Goal: Information Seeking & Learning: Understand process/instructions

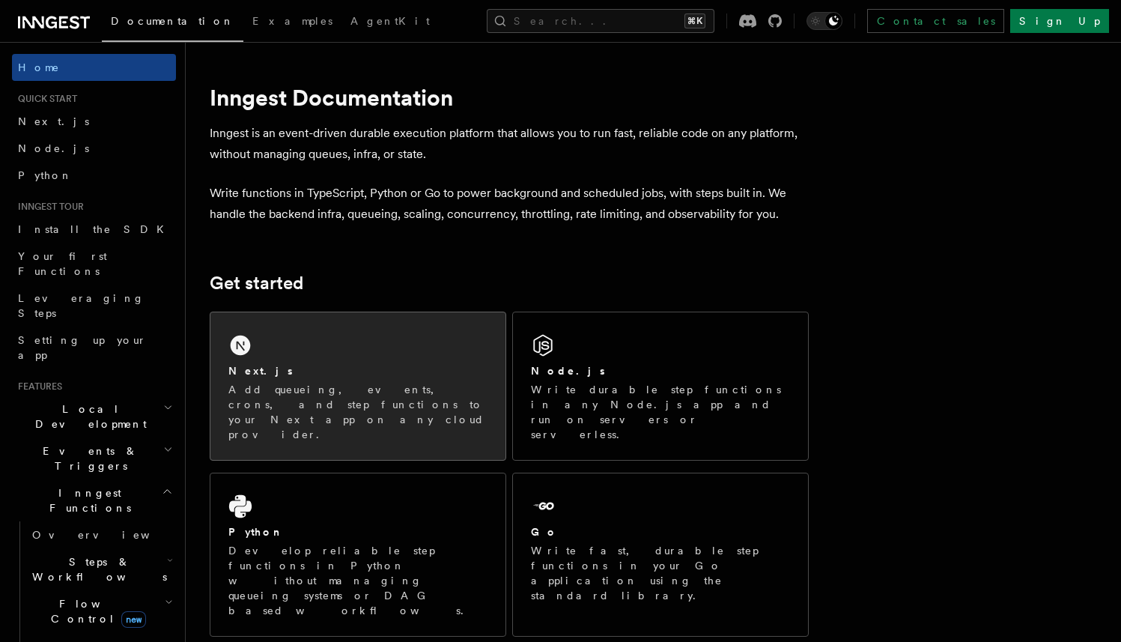
click at [477, 344] on div "Next.js Add queueing, events, crons, and step functions to your Next app on any…" at bounding box center [357, 385] width 295 height 147
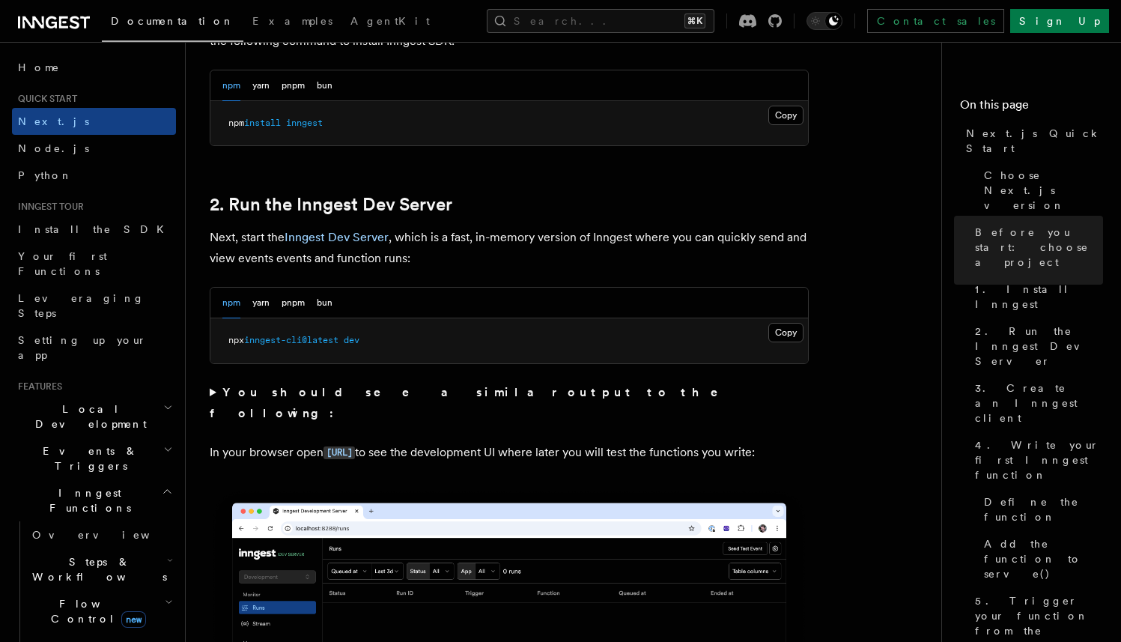
scroll to position [916, 0]
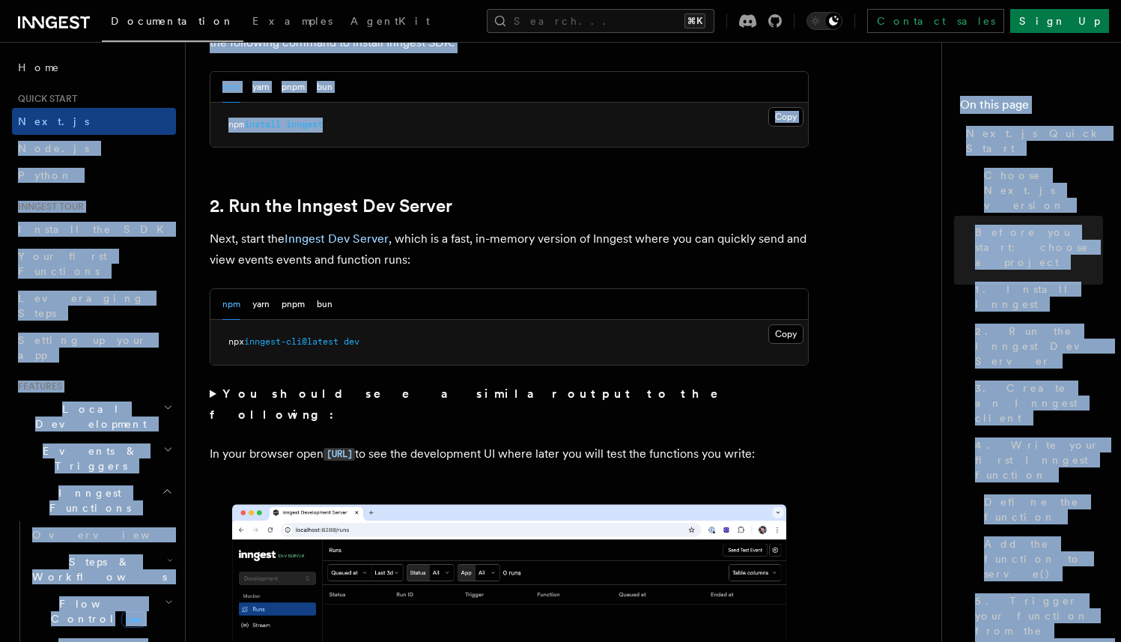
drag, startPoint x: 347, startPoint y: 126, endPoint x: 170, endPoint y: 127, distance: 176.7
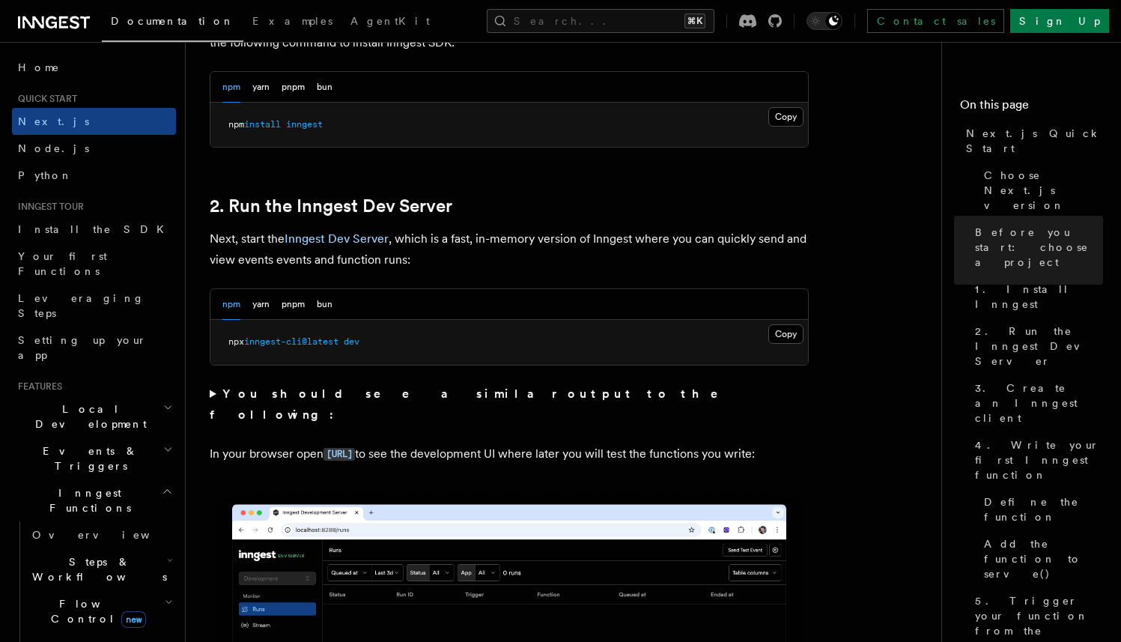
click at [406, 129] on pre "npm install inngest" at bounding box center [508, 125] width 597 height 45
drag, startPoint x: 383, startPoint y: 128, endPoint x: 221, endPoint y: 130, distance: 161.7
click at [221, 130] on pre "npm install inngest" at bounding box center [508, 125] width 597 height 45
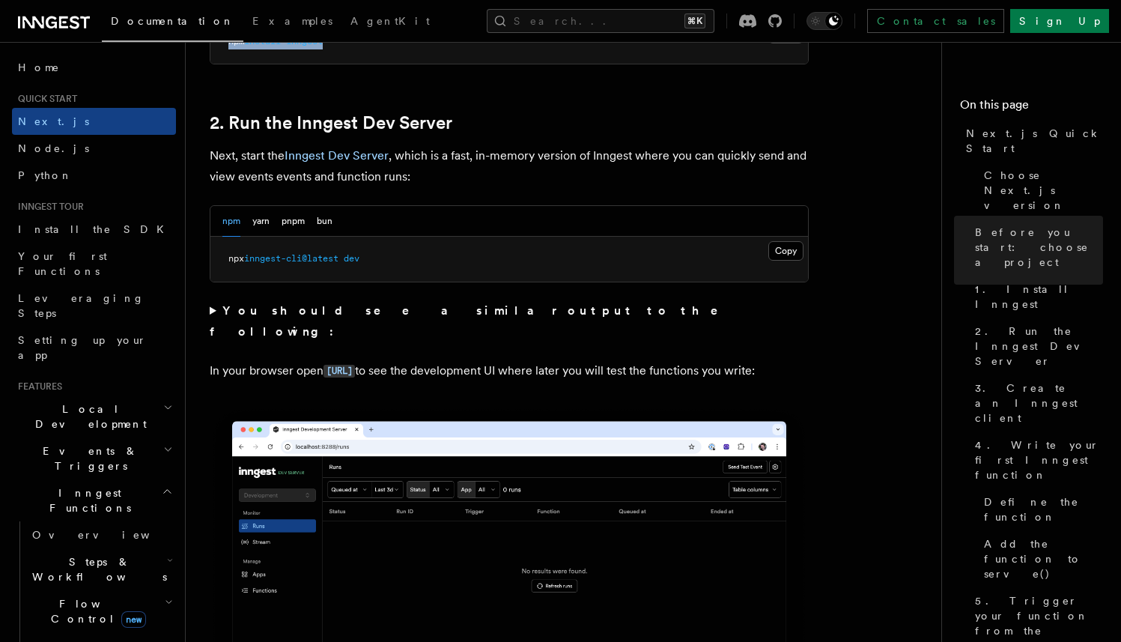
copy span "npm install inngest"
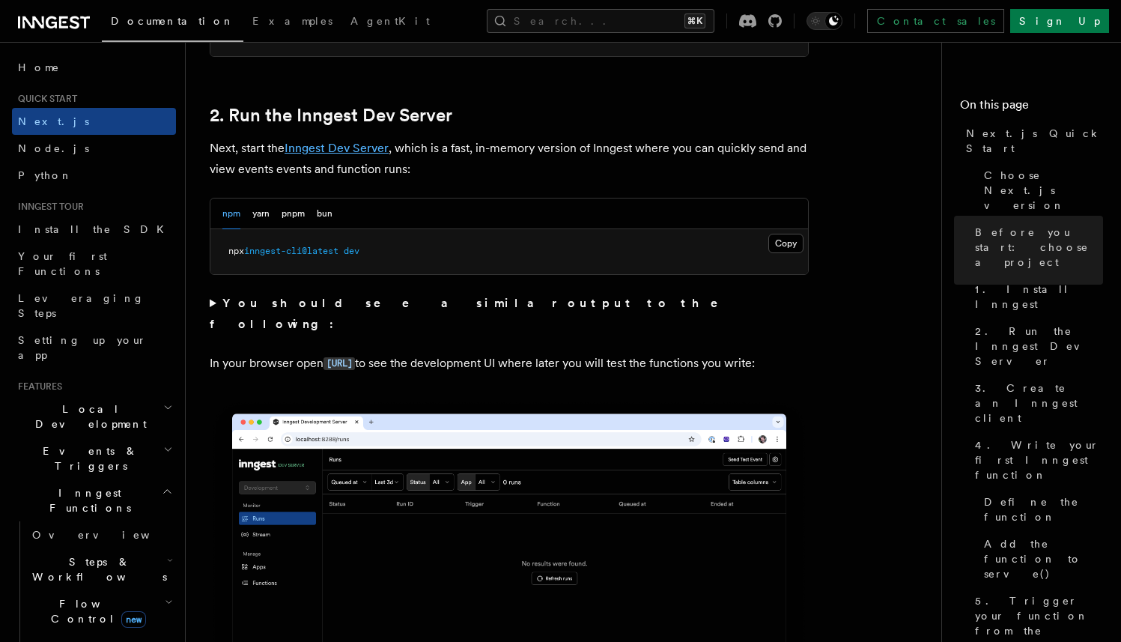
click at [368, 150] on link "Inngest Dev Server" at bounding box center [336, 148] width 104 height 14
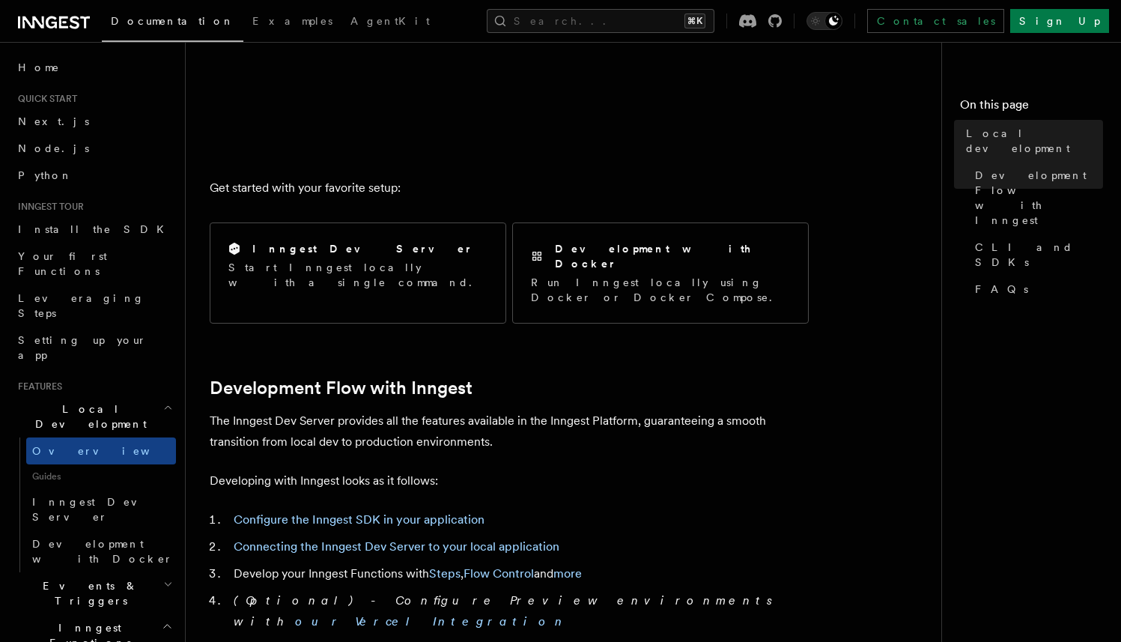
scroll to position [476, 0]
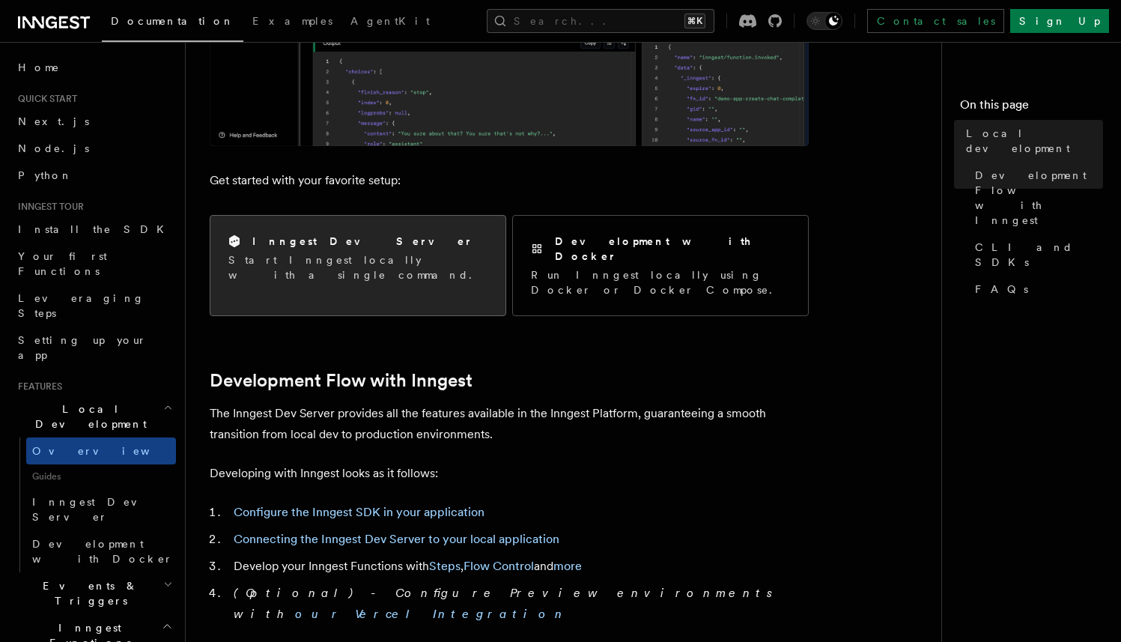
click at [406, 246] on div "Inngest Dev Server" at bounding box center [357, 242] width 259 height 16
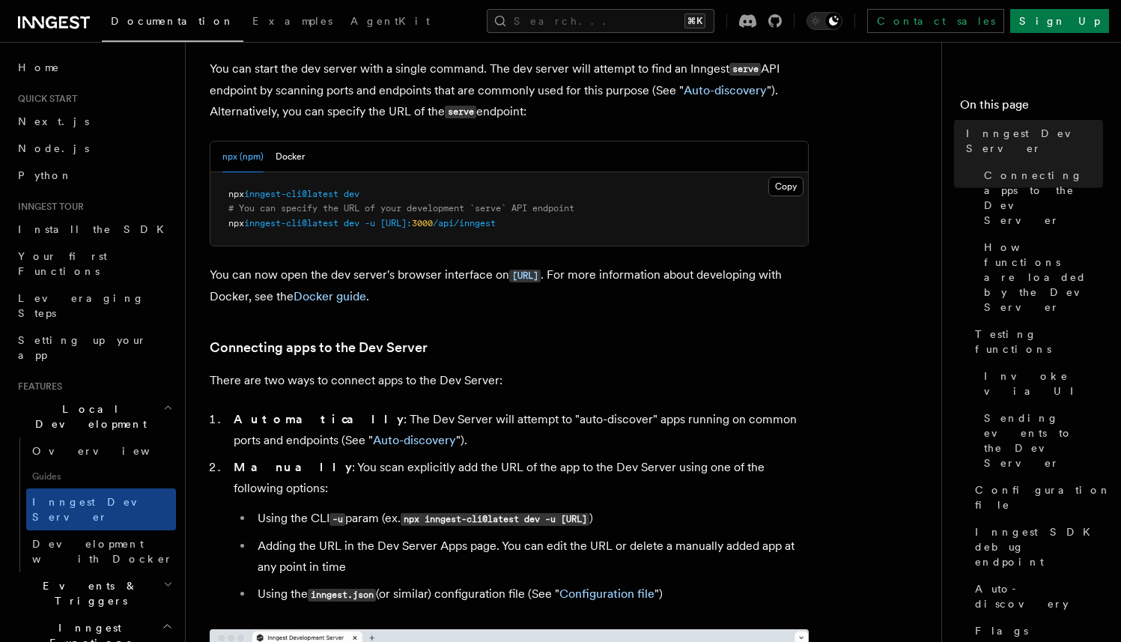
scroll to position [633, 0]
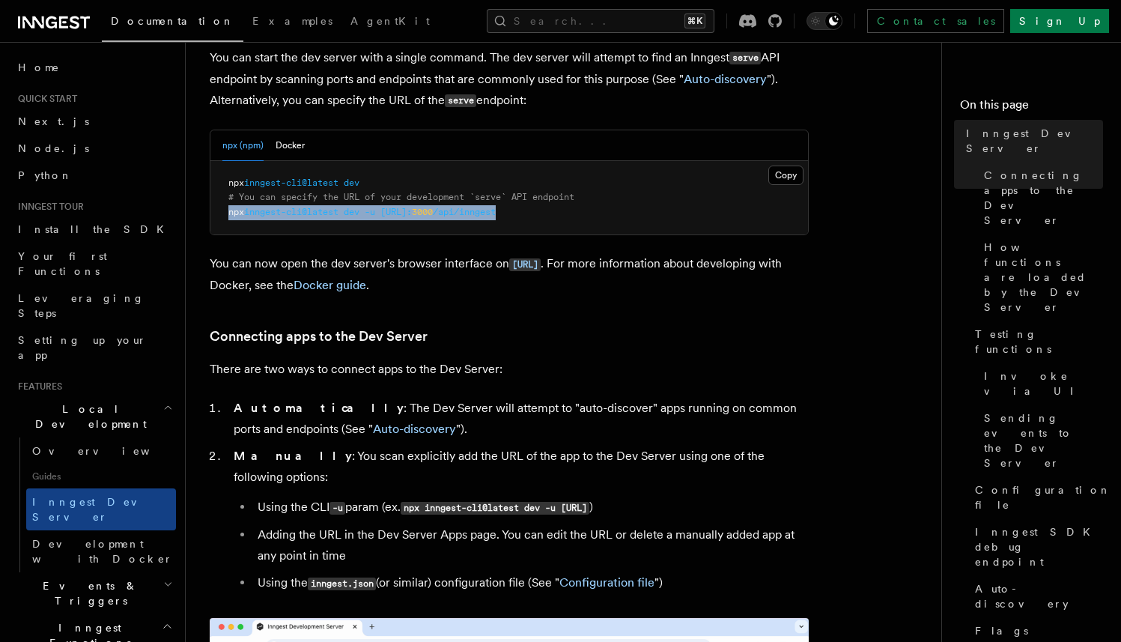
drag, startPoint x: 603, startPoint y: 216, endPoint x: 223, endPoint y: 219, distance: 379.6
click at [223, 219] on pre "npx inngest-cli@latest dev # You can specify the URL of your development `serve…" at bounding box center [508, 198] width 597 height 74
copy span "npx inngest-cli@latest dev -u http://localhost: 3000 /api/inngest"
click at [291, 138] on button "Docker" at bounding box center [289, 145] width 29 height 31
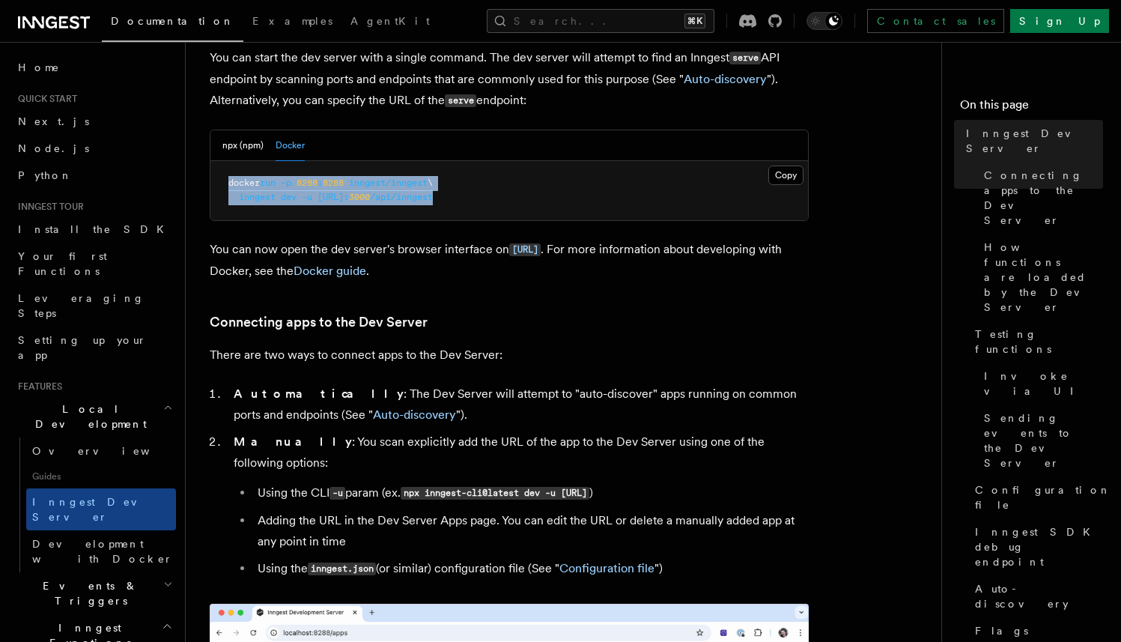
drag, startPoint x: 559, startPoint y: 196, endPoint x: 226, endPoint y: 180, distance: 333.5
click at [226, 180] on pre "docker run -p 8288 : 8288 inngest/inngest \ inngest dev -u http://host.docker.i…" at bounding box center [508, 190] width 597 height 59
copy code "docker run -p 8288 : 8288 inngest/inngest \ inngest dev -u http://host.docker.i…"
click at [507, 269] on p "You can now open the dev server's browser interface on http://localhost:8288 . …" at bounding box center [509, 260] width 599 height 43
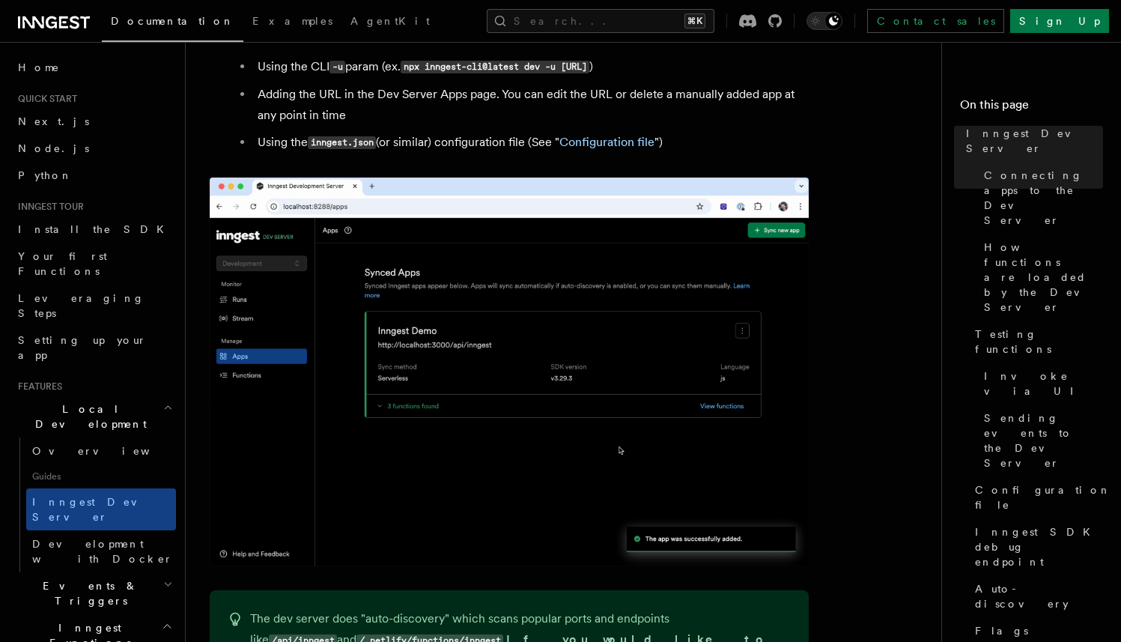
scroll to position [1067, 0]
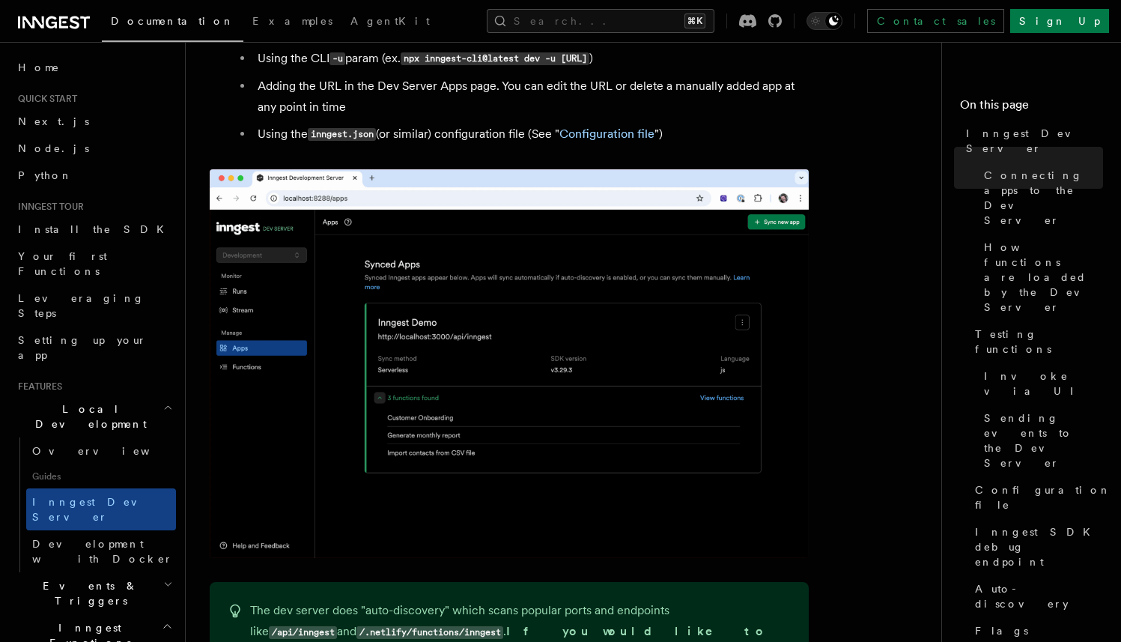
click at [55, 464] on span "Guides" at bounding box center [101, 476] width 150 height 24
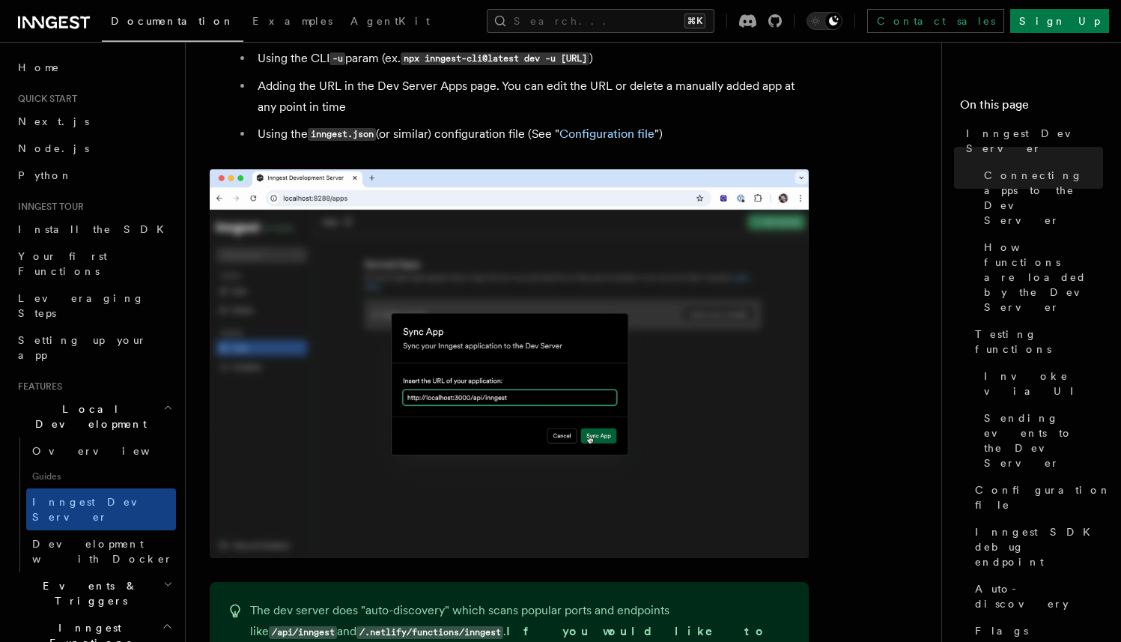
click at [64, 395] on h2 "Local Development" at bounding box center [94, 416] width 164 height 42
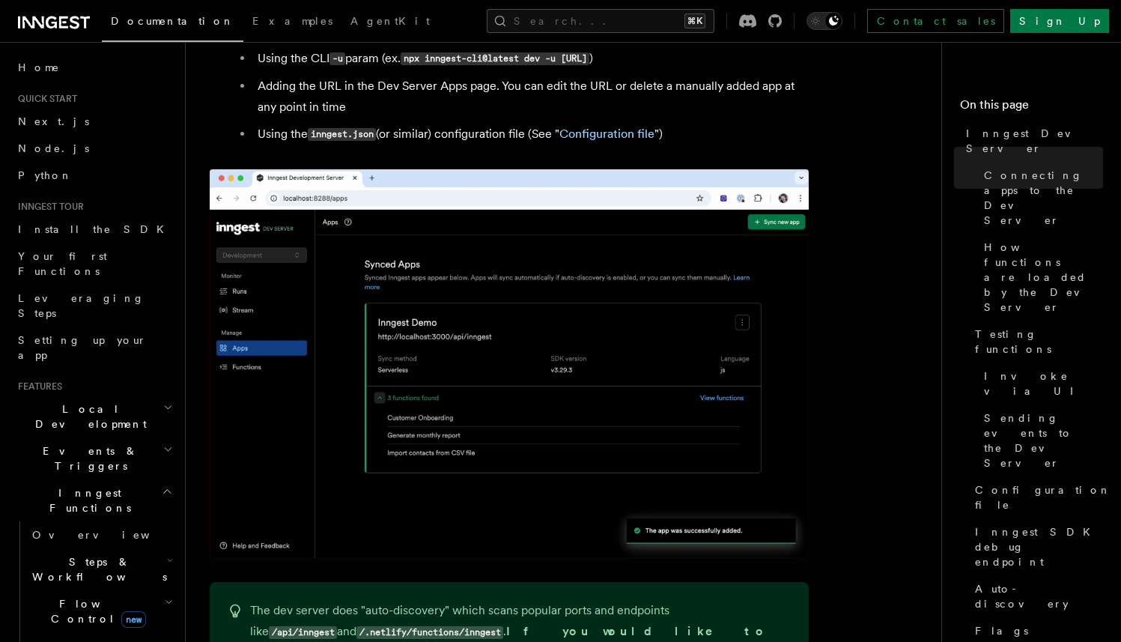
click at [70, 401] on span "Local Development" at bounding box center [87, 416] width 151 height 30
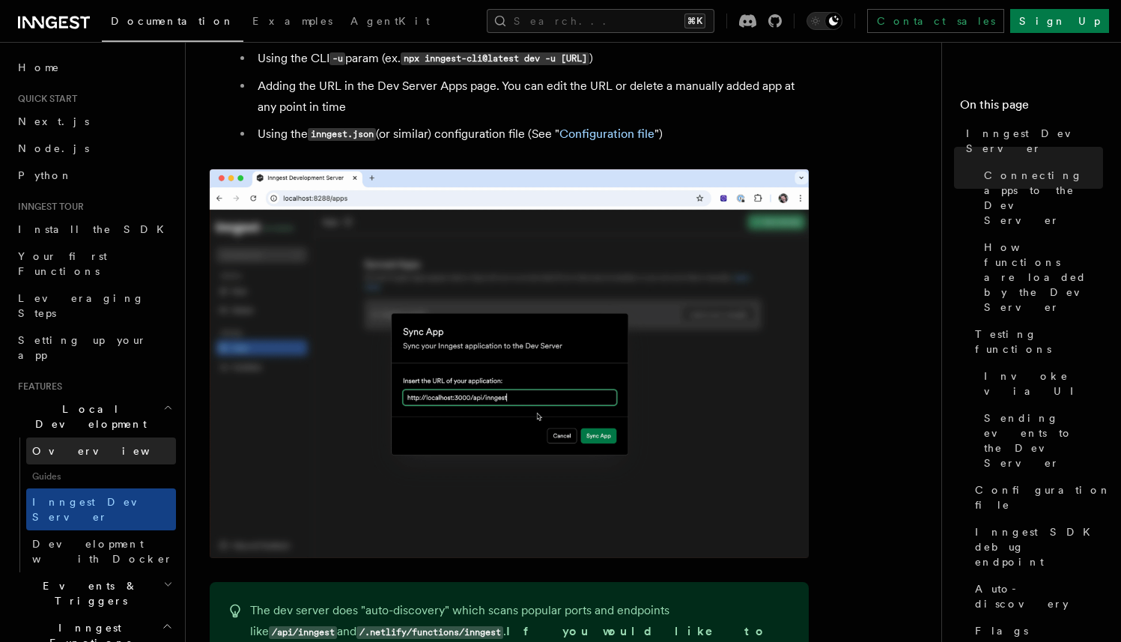
click at [61, 437] on link "Overview" at bounding box center [101, 450] width 150 height 27
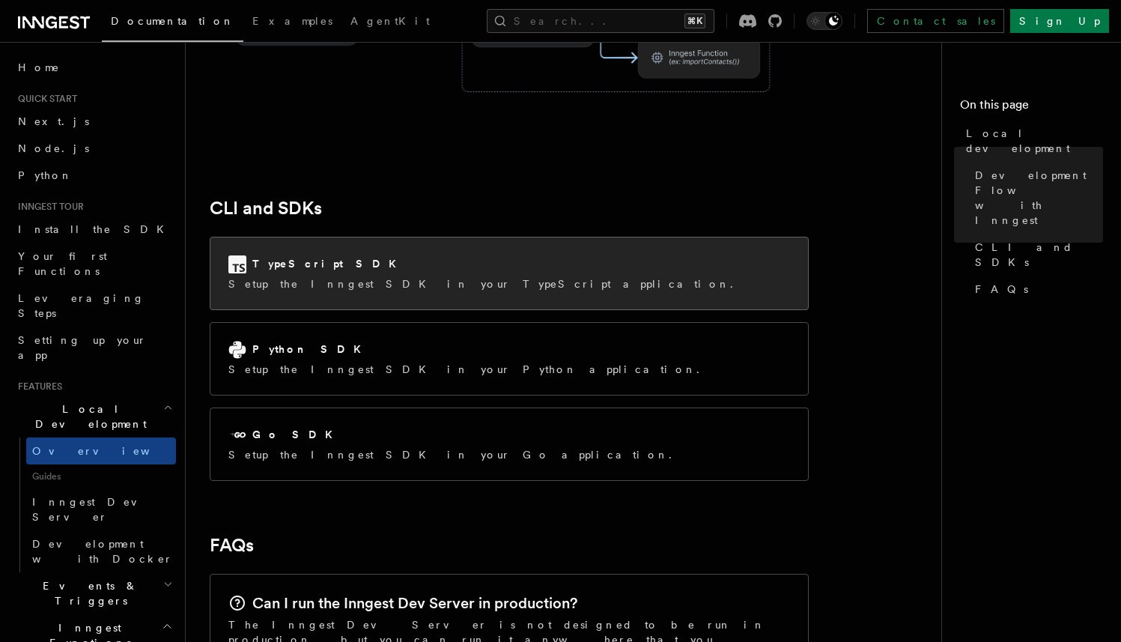
scroll to position [1854, 0]
click at [319, 255] on div "TypeScript SDK" at bounding box center [485, 264] width 514 height 18
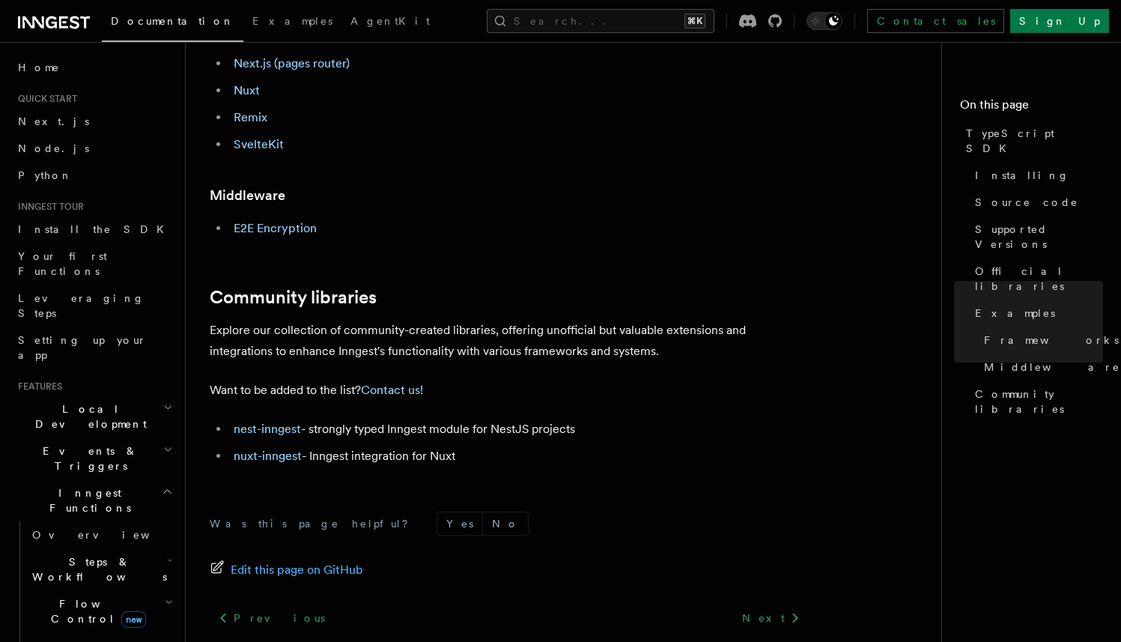
scroll to position [994, 0]
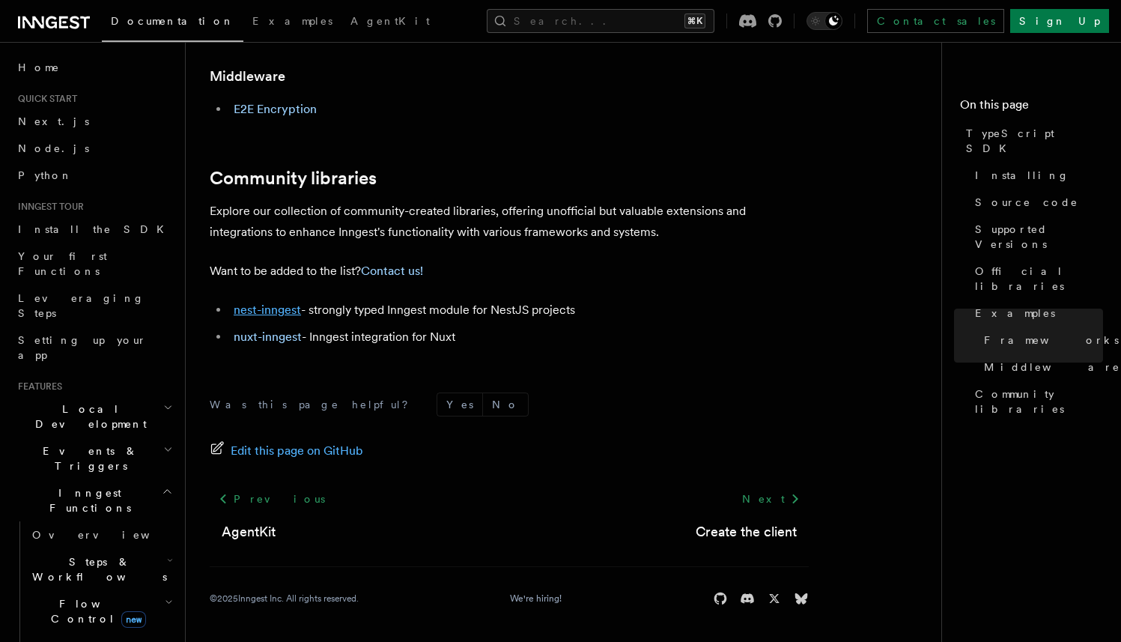
click at [238, 314] on link "nest-inngest" at bounding box center [267, 309] width 67 height 14
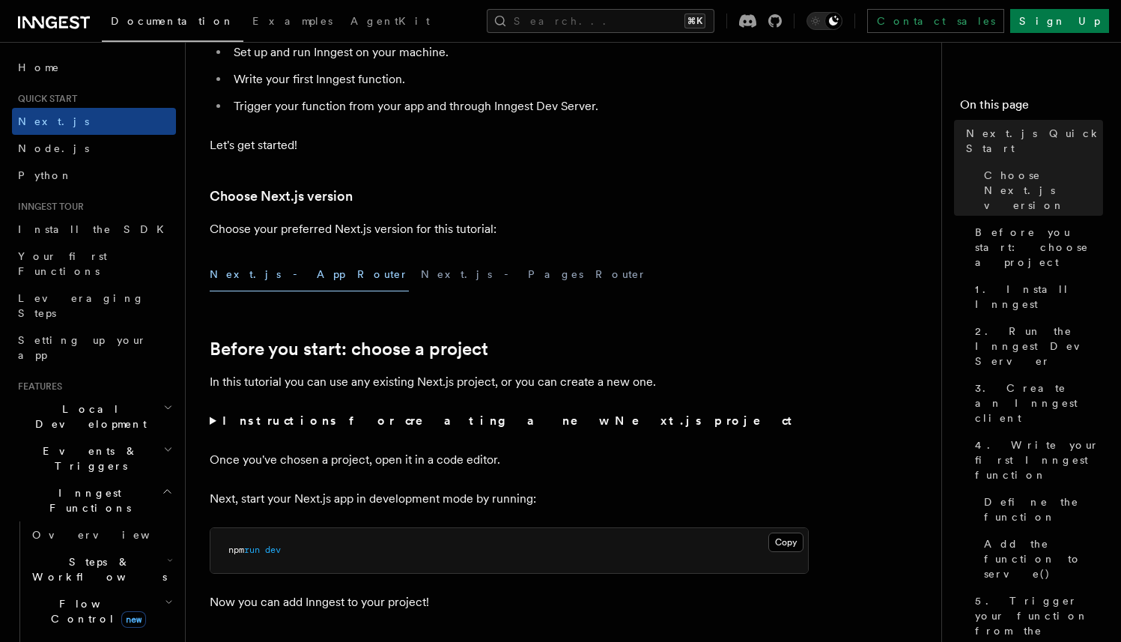
scroll to position [260, 0]
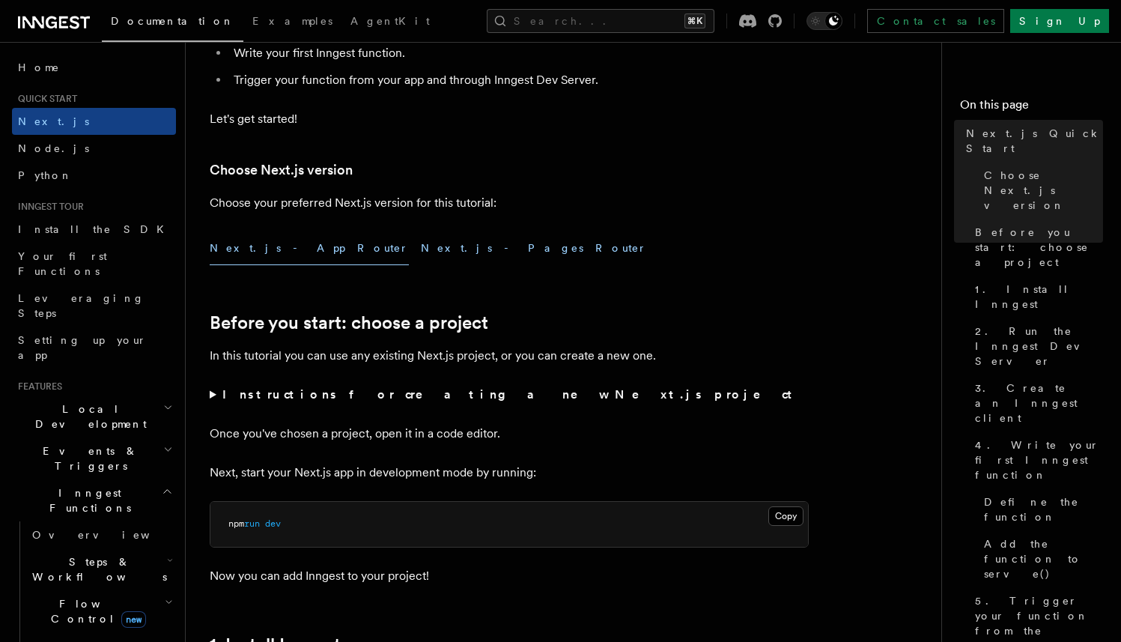
click at [421, 258] on button "Next.js - Pages Router" at bounding box center [534, 248] width 226 height 34
click at [264, 254] on button "Next.js - App Router" at bounding box center [309, 248] width 199 height 34
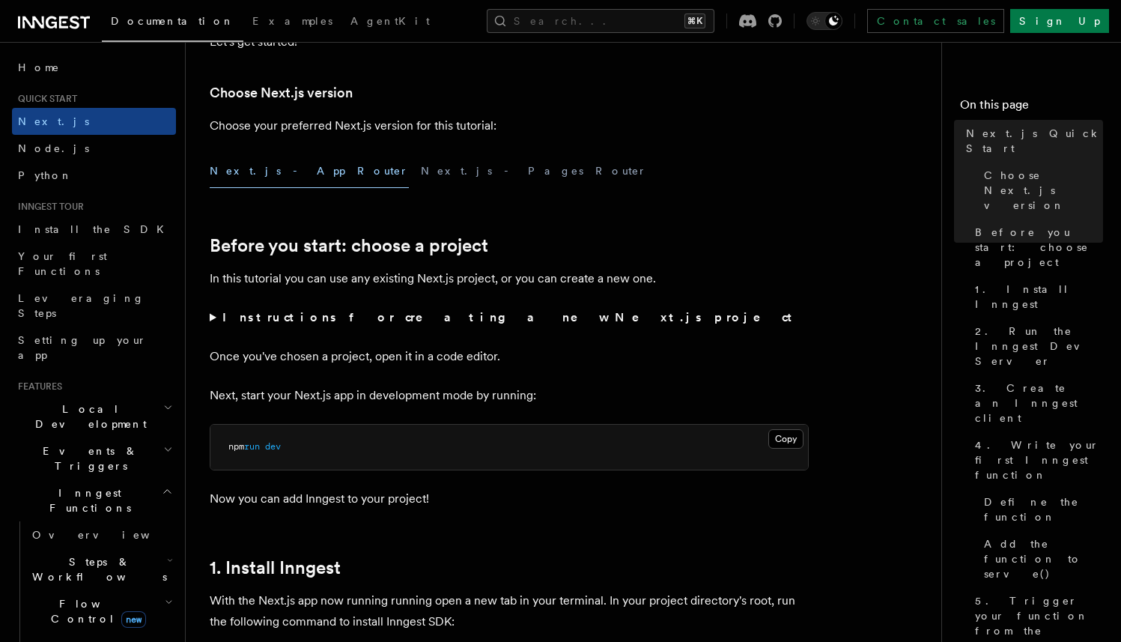
scroll to position [341, 0]
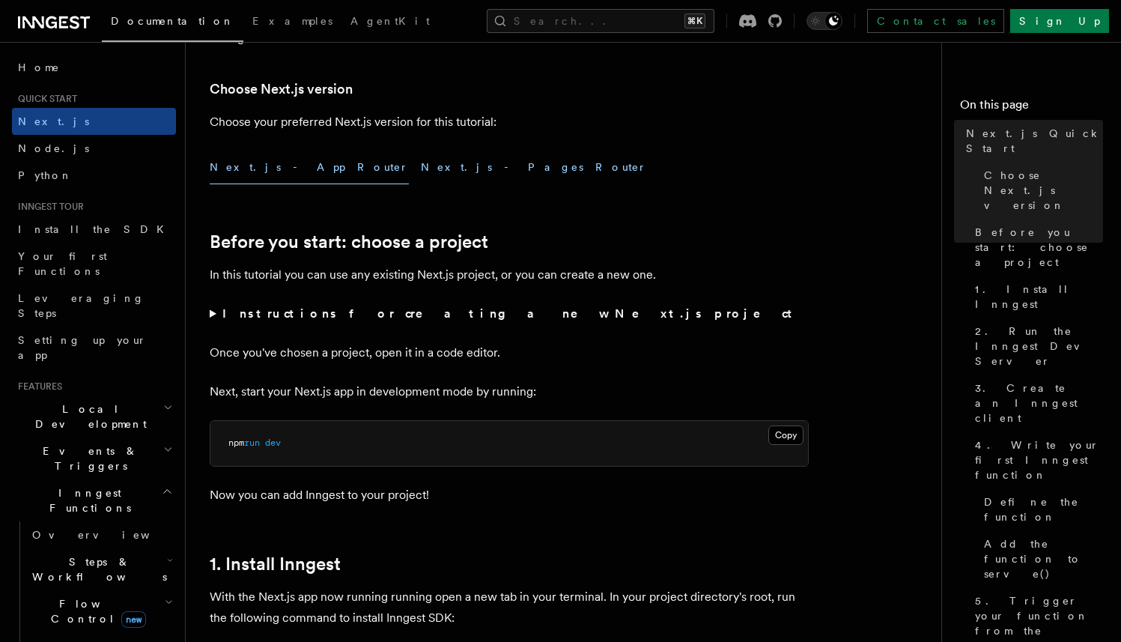
click at [421, 166] on button "Next.js - Pages Router" at bounding box center [534, 167] width 226 height 34
click at [261, 166] on button "Next.js - App Router" at bounding box center [309, 167] width 199 height 34
click at [421, 166] on button "Next.js - Pages Router" at bounding box center [534, 167] width 226 height 34
click at [283, 172] on button "Next.js - App Router" at bounding box center [309, 167] width 199 height 34
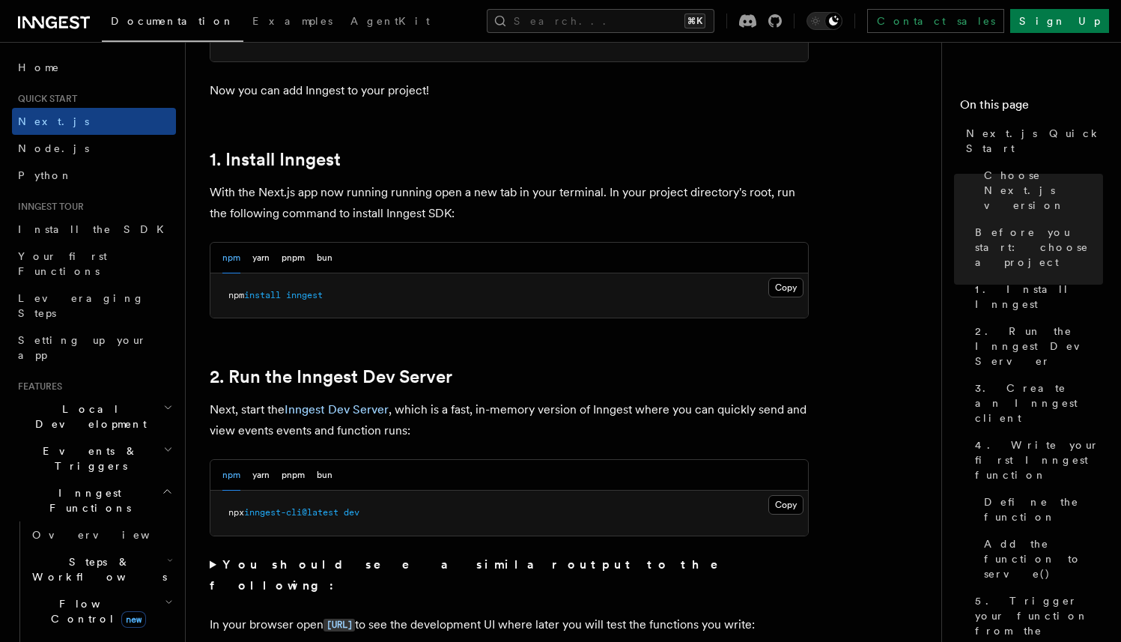
scroll to position [784, 0]
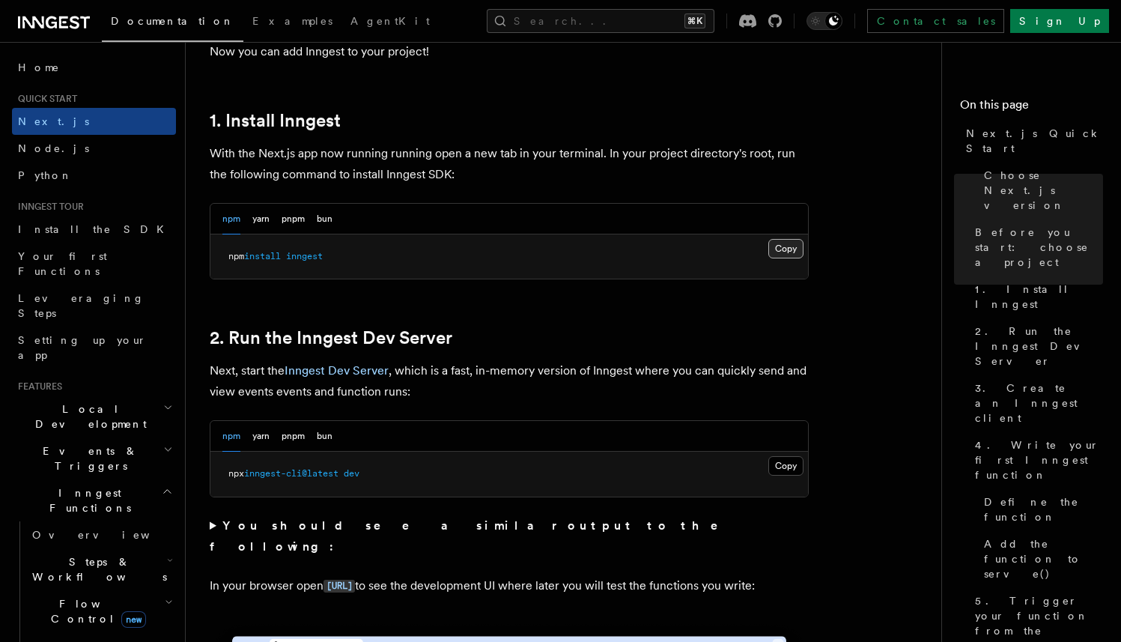
click at [776, 253] on button "Copy Copied" at bounding box center [785, 248] width 35 height 19
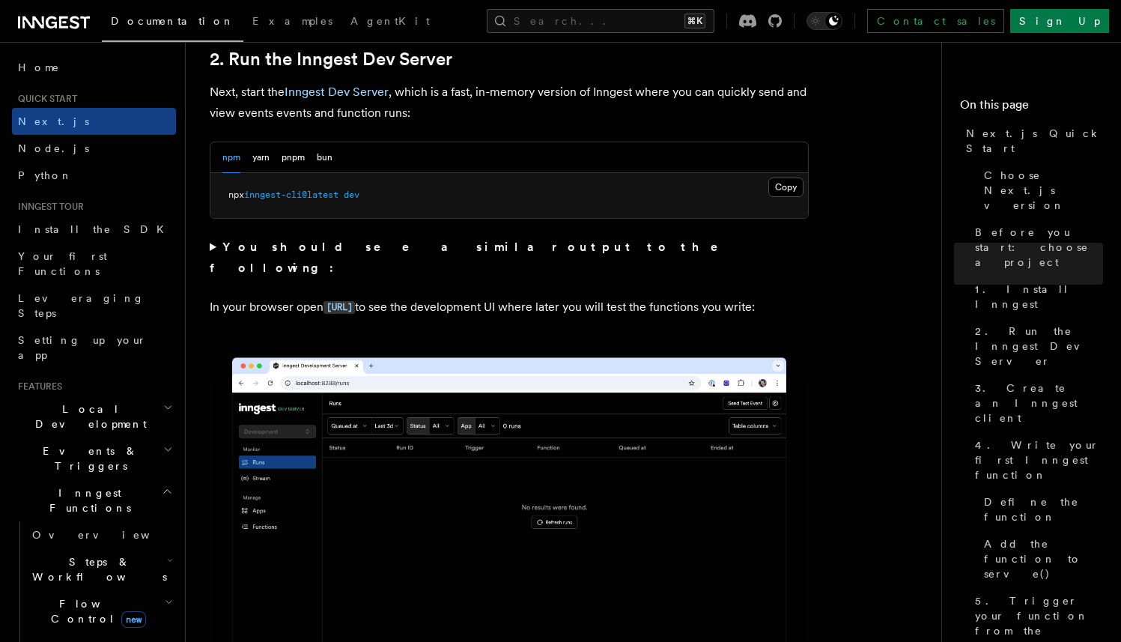
scroll to position [1063, 0]
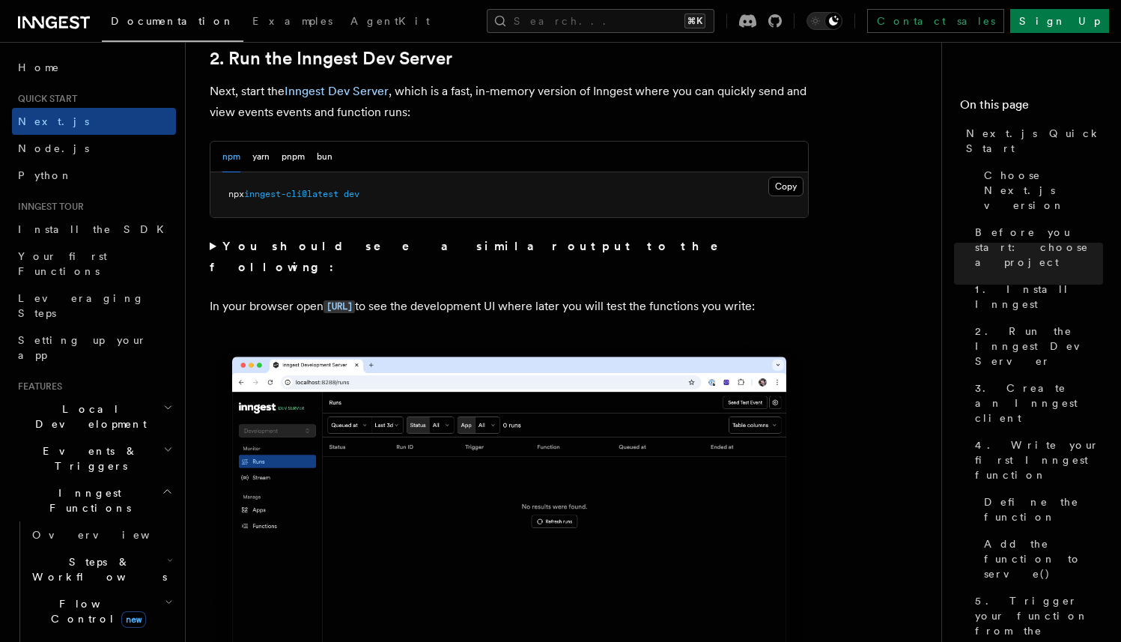
click at [540, 305] on p "In your browser open http://localhost:8288 to see the development UI where late…" at bounding box center [509, 307] width 599 height 22
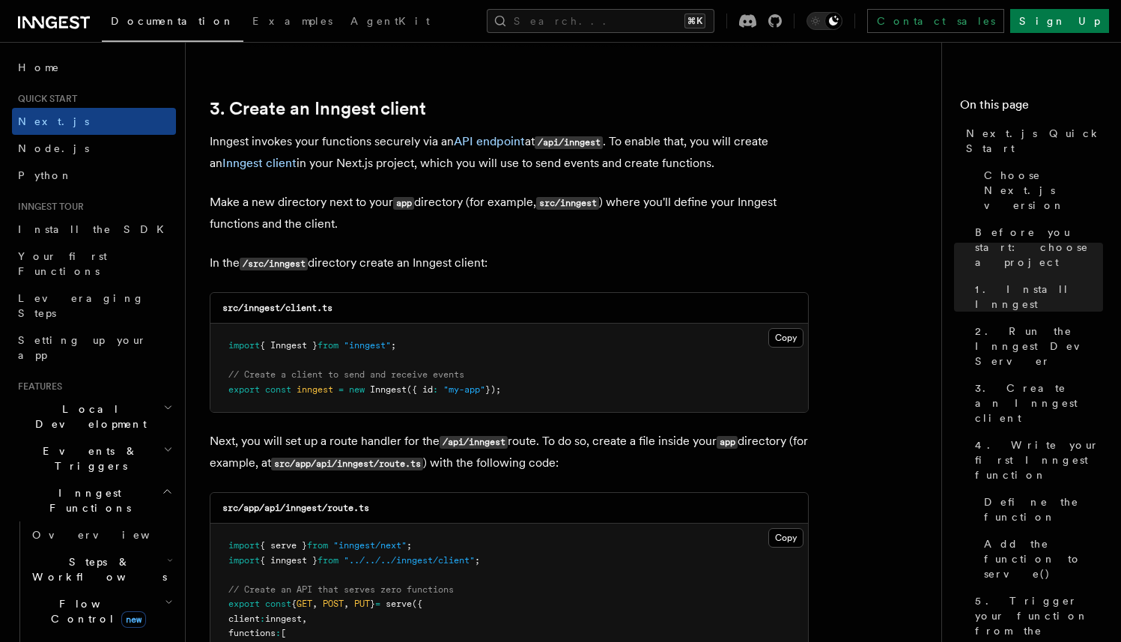
scroll to position [1731, 0]
click at [590, 146] on code "/api/inngest" at bounding box center [569, 141] width 68 height 13
copy code "inngest"
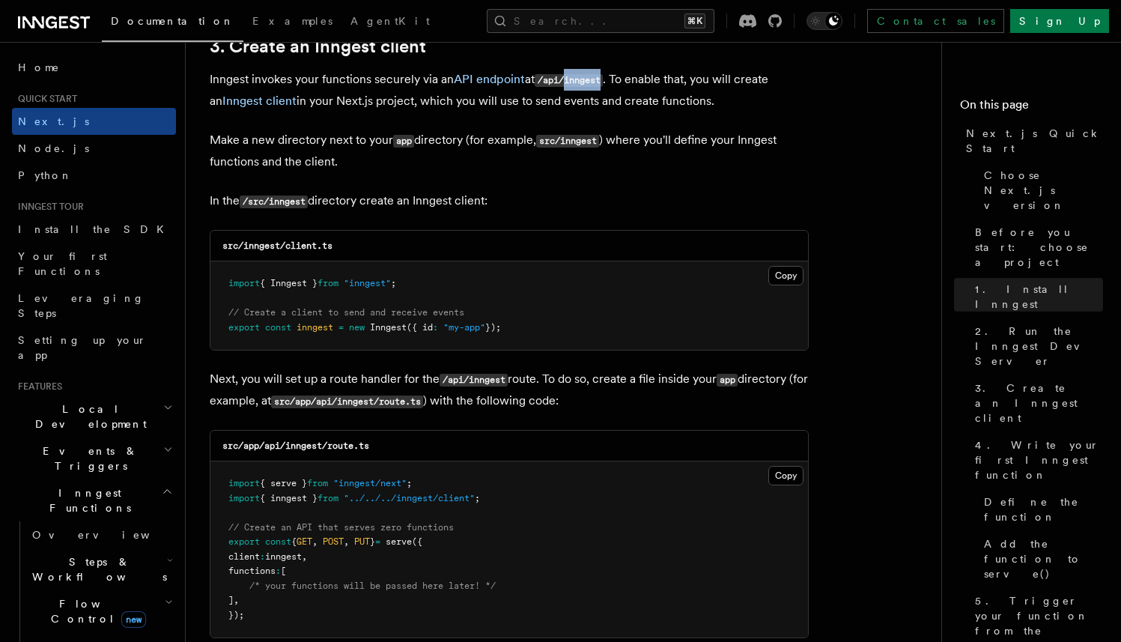
scroll to position [1801, 0]
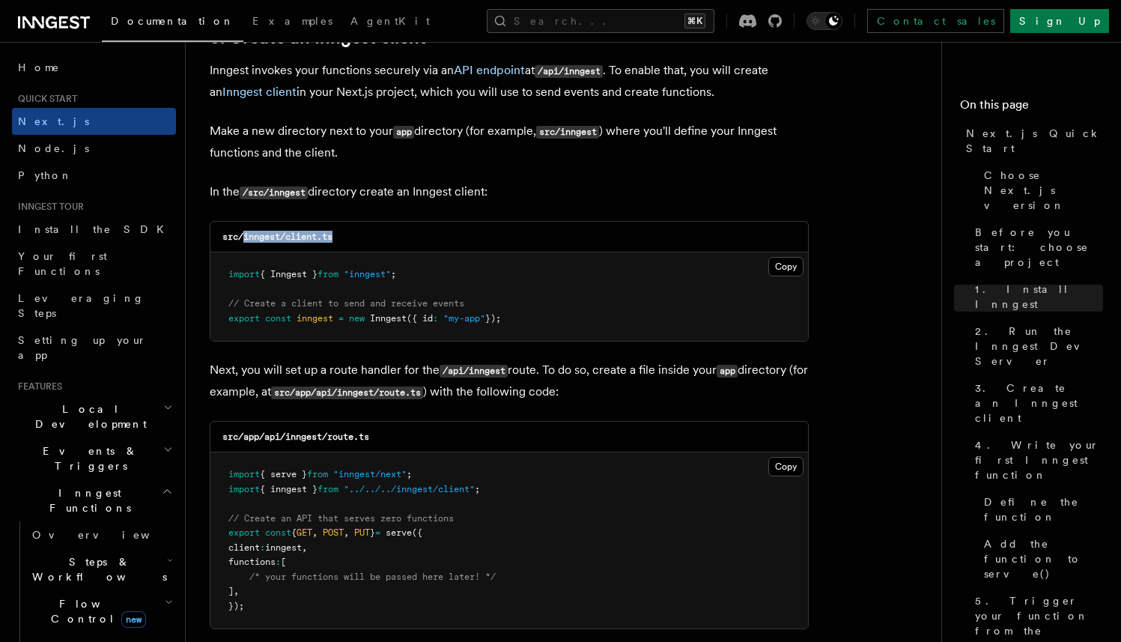
drag, startPoint x: 352, startPoint y: 243, endPoint x: 246, endPoint y: 243, distance: 106.3
click at [246, 243] on div "src/inngest/client.ts" at bounding box center [508, 237] width 597 height 31
copy code "inngest/client.ts"
click at [784, 261] on button "Copy Copied" at bounding box center [785, 266] width 35 height 19
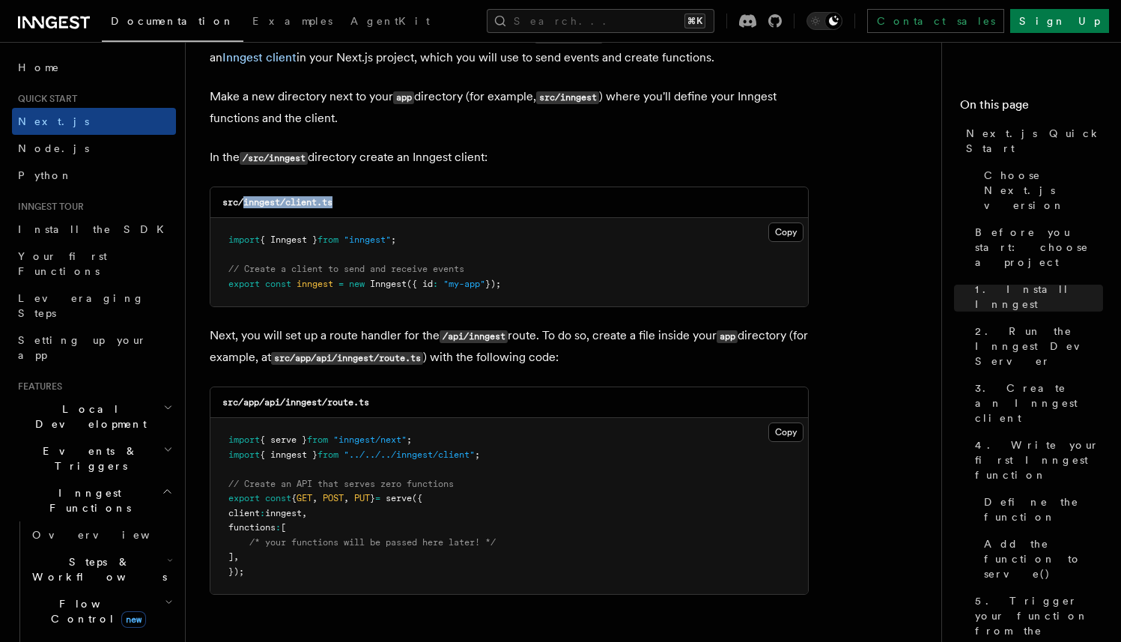
scroll to position [1839, 0]
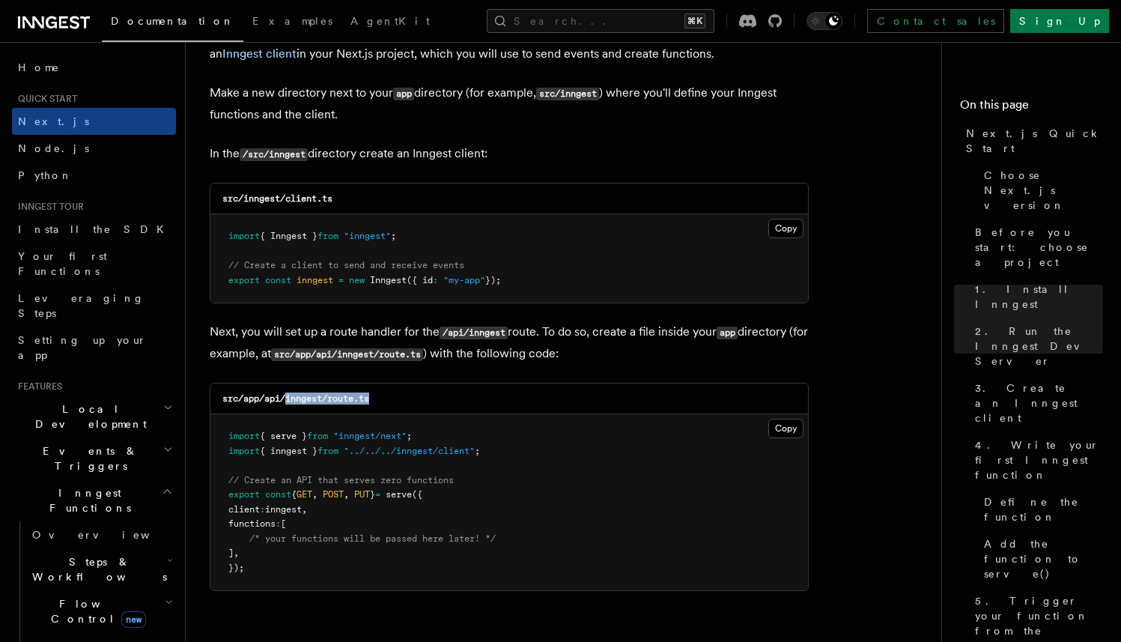
drag, startPoint x: 420, startPoint y: 404, endPoint x: 287, endPoint y: 404, distance: 133.3
click at [287, 404] on div "src/app/api/inngest/route.ts" at bounding box center [508, 398] width 597 height 31
copy code "inngest/route.ts"
click at [779, 429] on button "Copy Copied" at bounding box center [785, 427] width 35 height 19
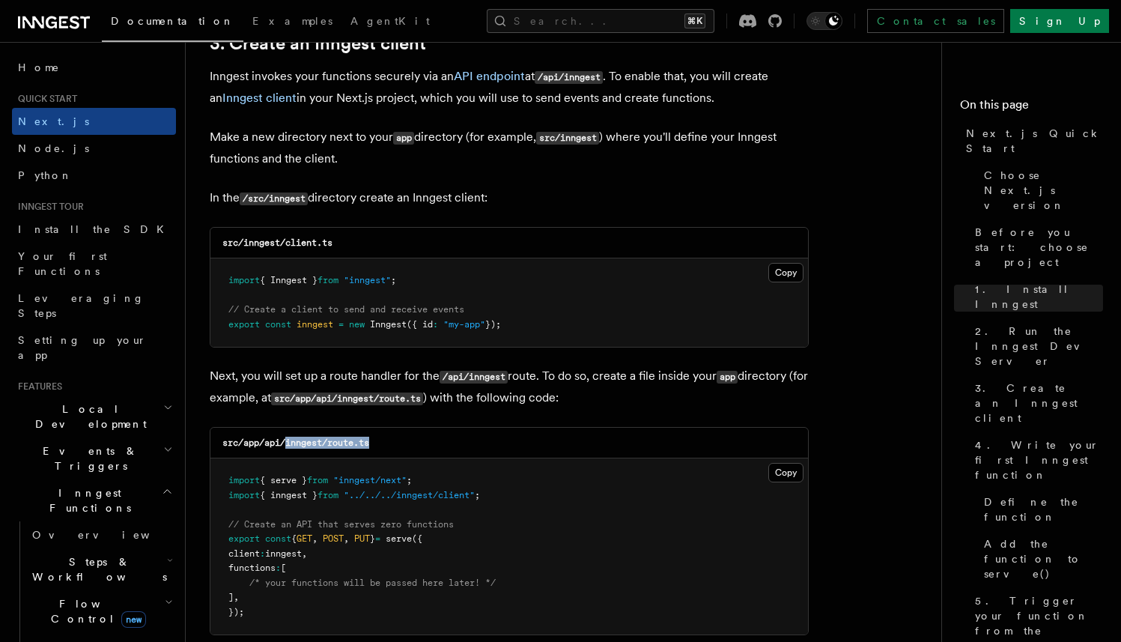
scroll to position [1762, 0]
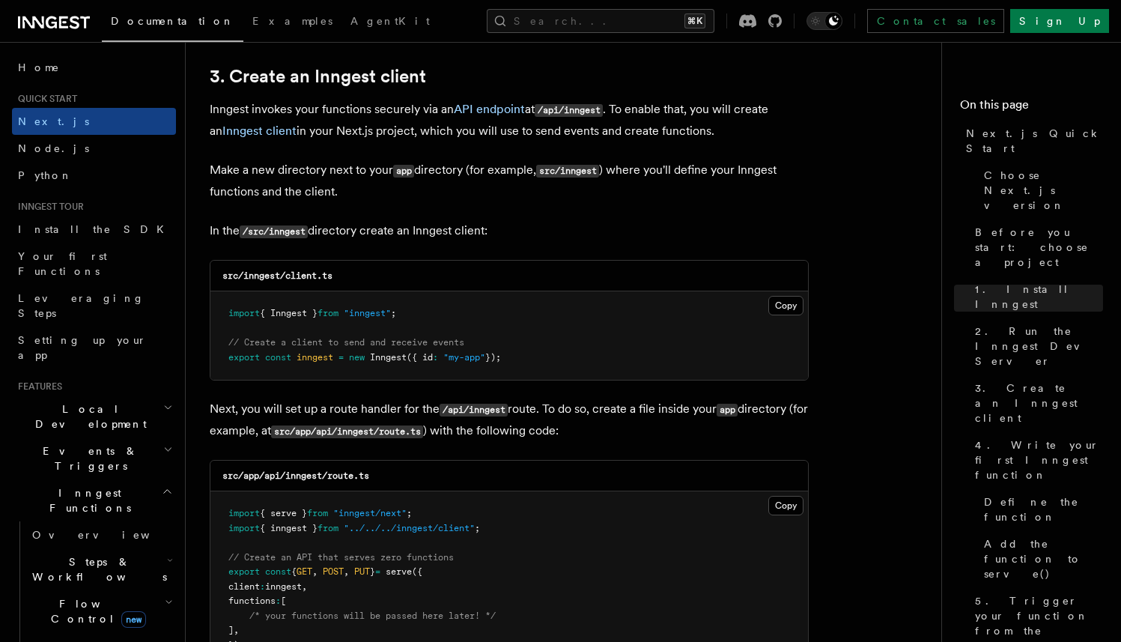
click at [524, 195] on p "Make a new directory next to your app directory (for example, src/inngest ) whe…" at bounding box center [509, 180] width 599 height 43
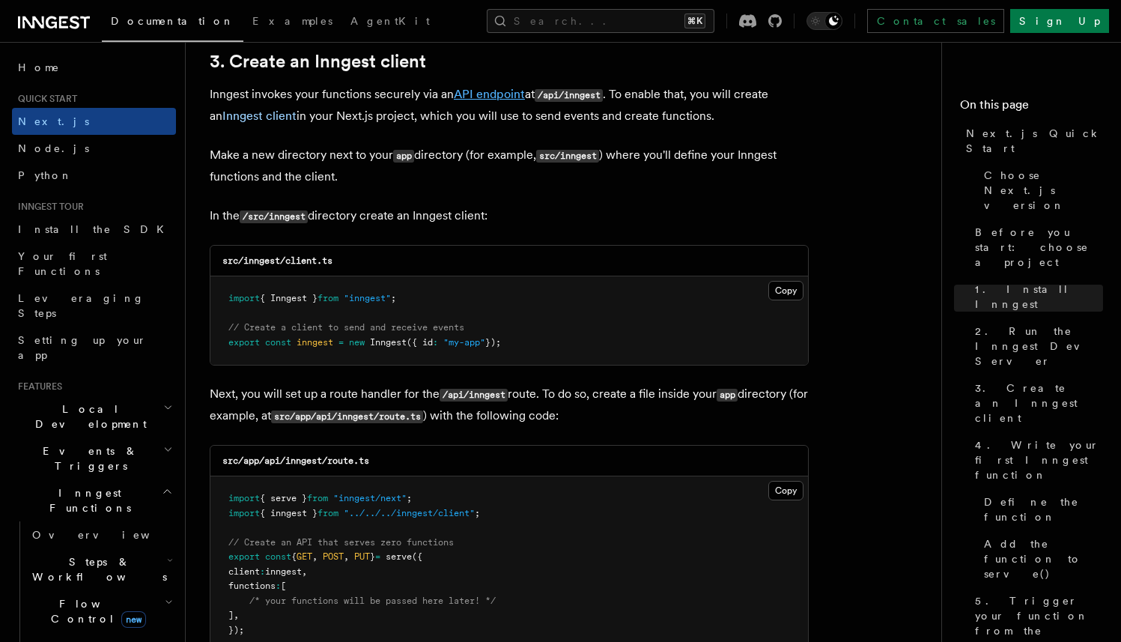
click at [507, 100] on link "API endpoint" at bounding box center [489, 94] width 71 height 14
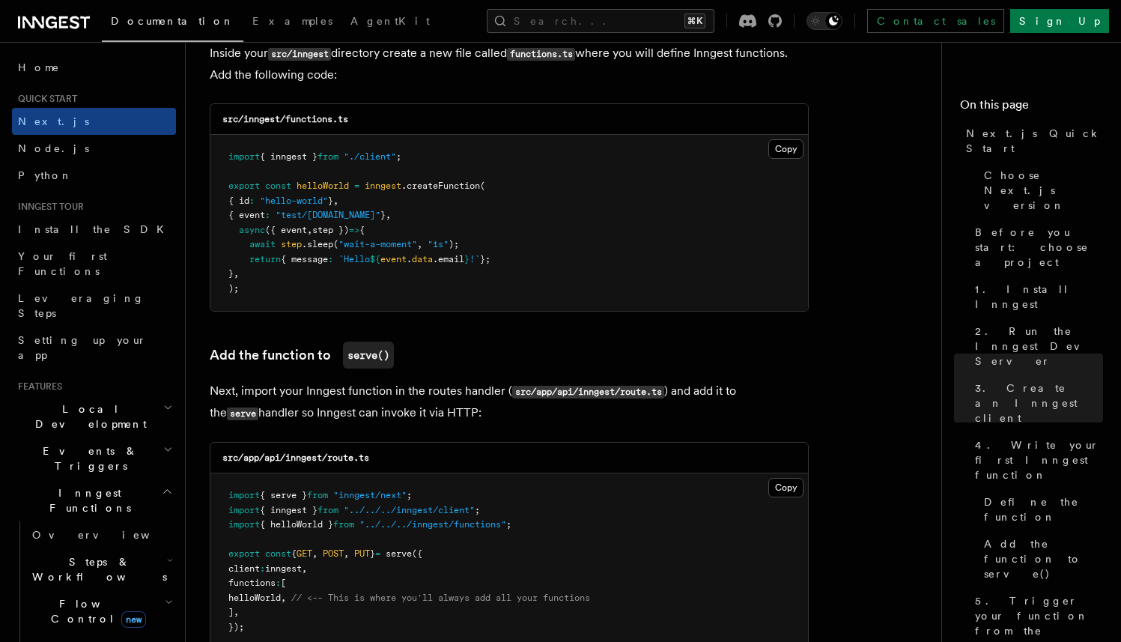
scroll to position [2671, 0]
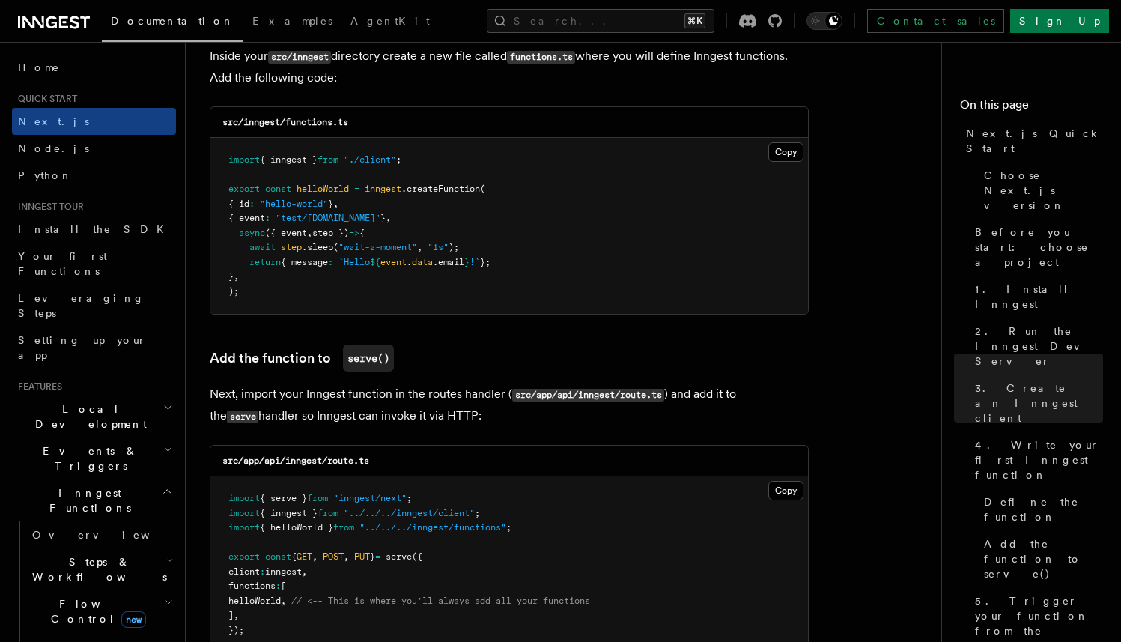
click at [308, 313] on pre "import { inngest } from "./client" ; export const helloWorld = inngest .createF…" at bounding box center [508, 226] width 597 height 176
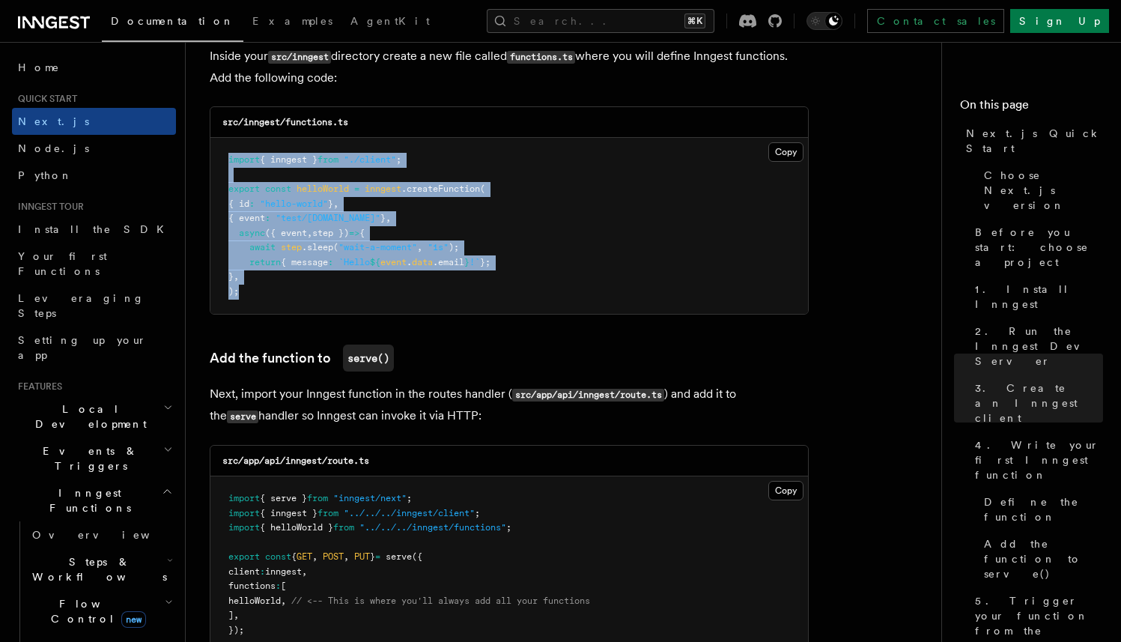
drag, startPoint x: 297, startPoint y: 308, endPoint x: 208, endPoint y: 147, distance: 184.0
copy code "import { inngest } from "./client" ; export const helloWorld = inngest .createF…"
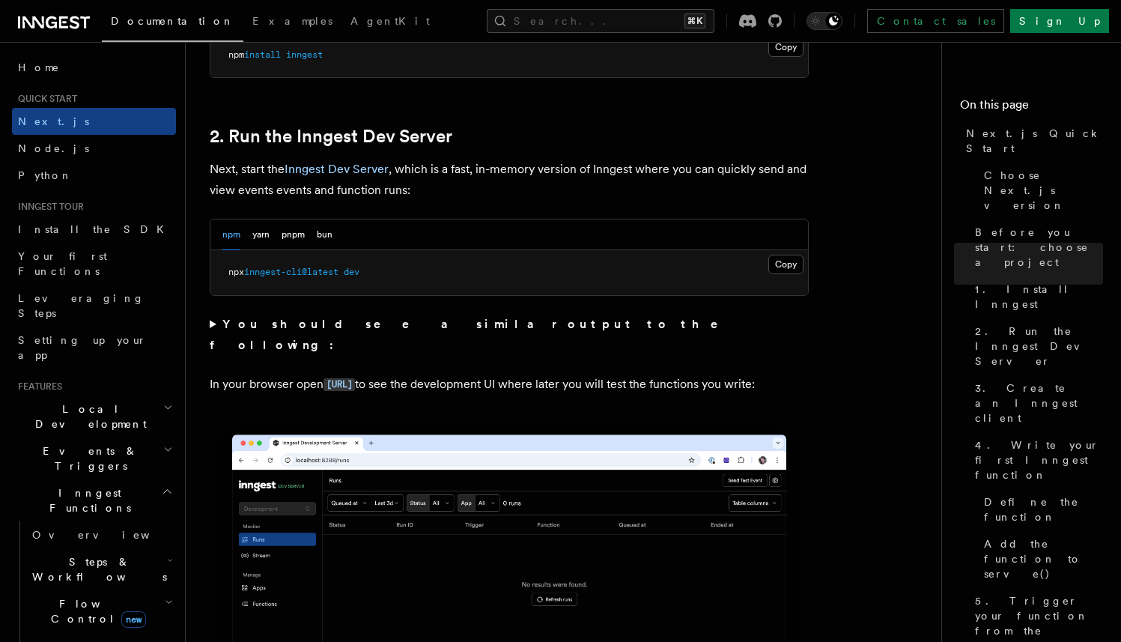
scroll to position [977, 0]
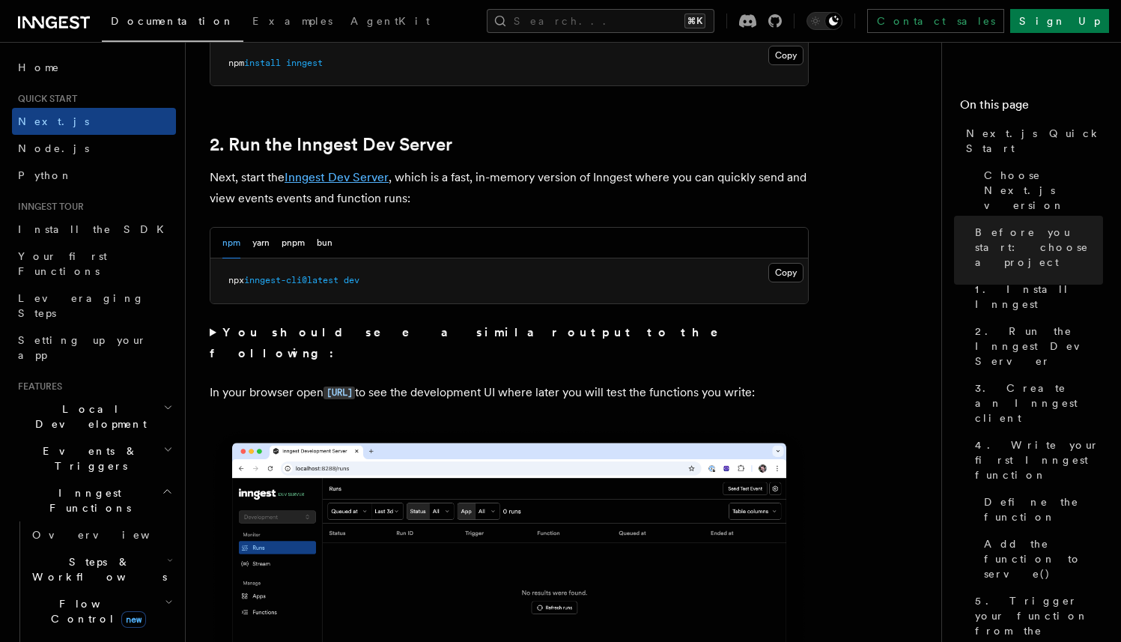
click at [341, 180] on link "Inngest Dev Server" at bounding box center [336, 177] width 104 height 14
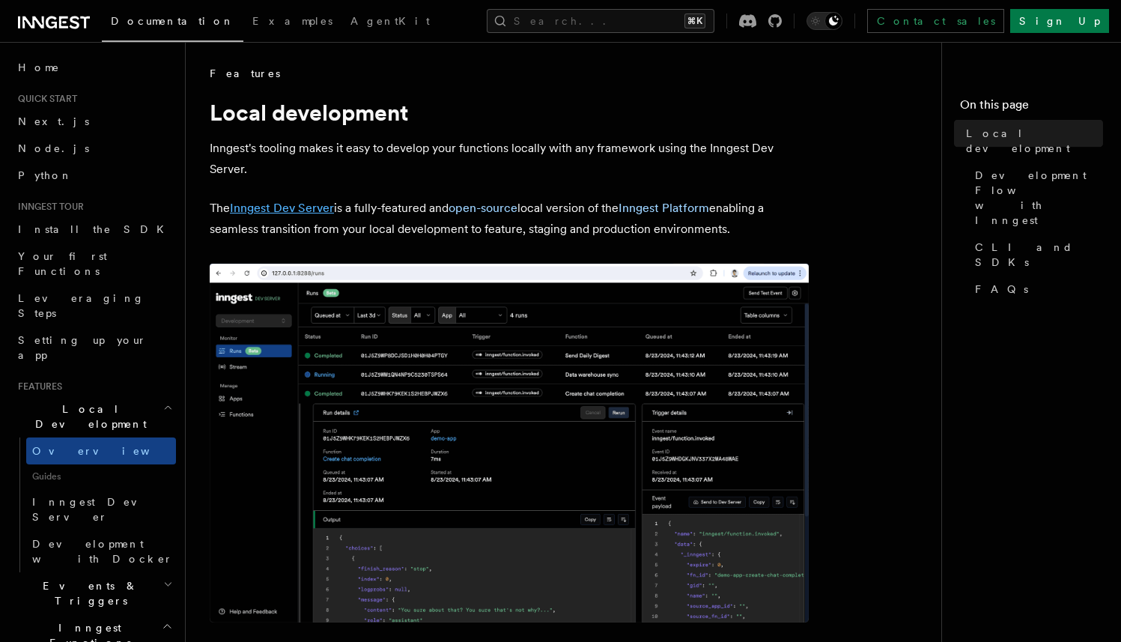
click at [290, 211] on link "Inngest Dev Server" at bounding box center [282, 208] width 104 height 14
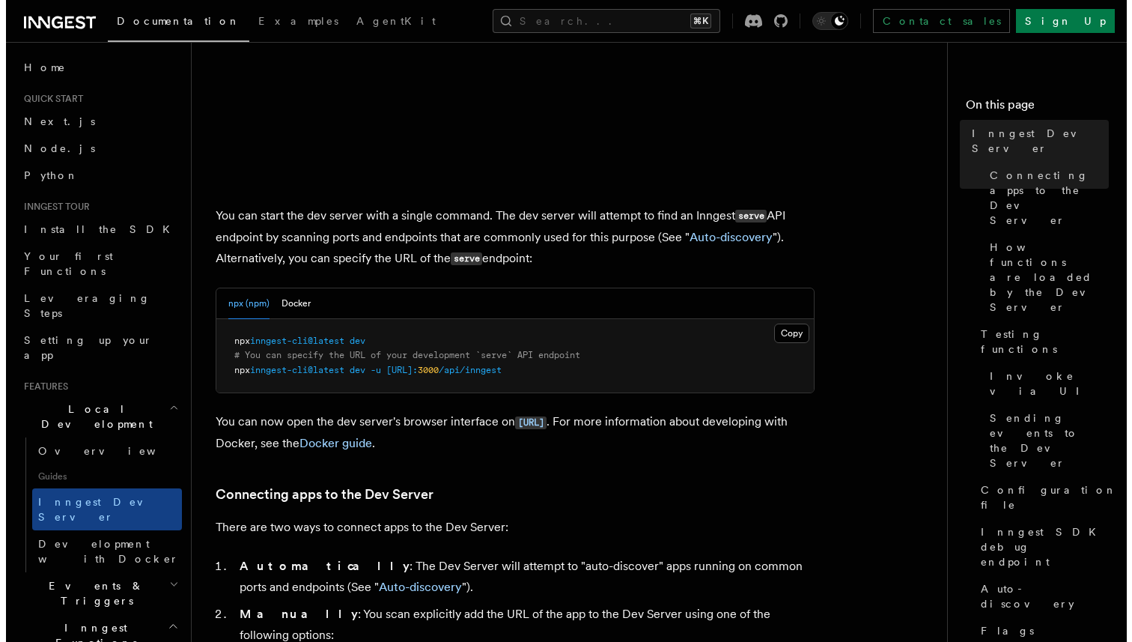
scroll to position [493, 0]
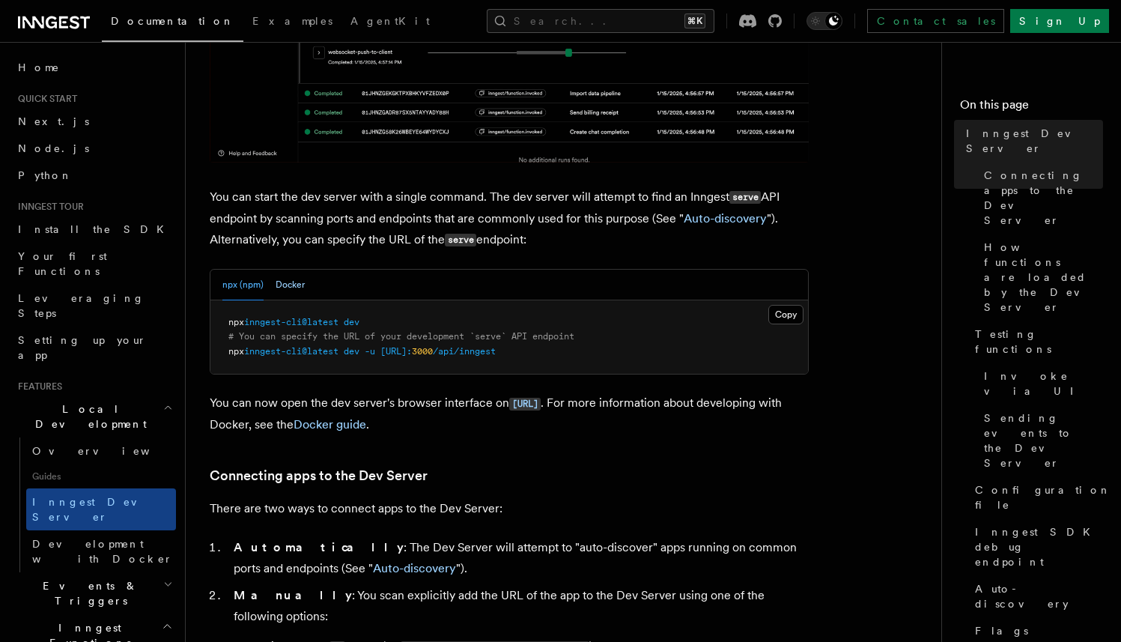
click at [299, 289] on button "Docker" at bounding box center [289, 285] width 29 height 31
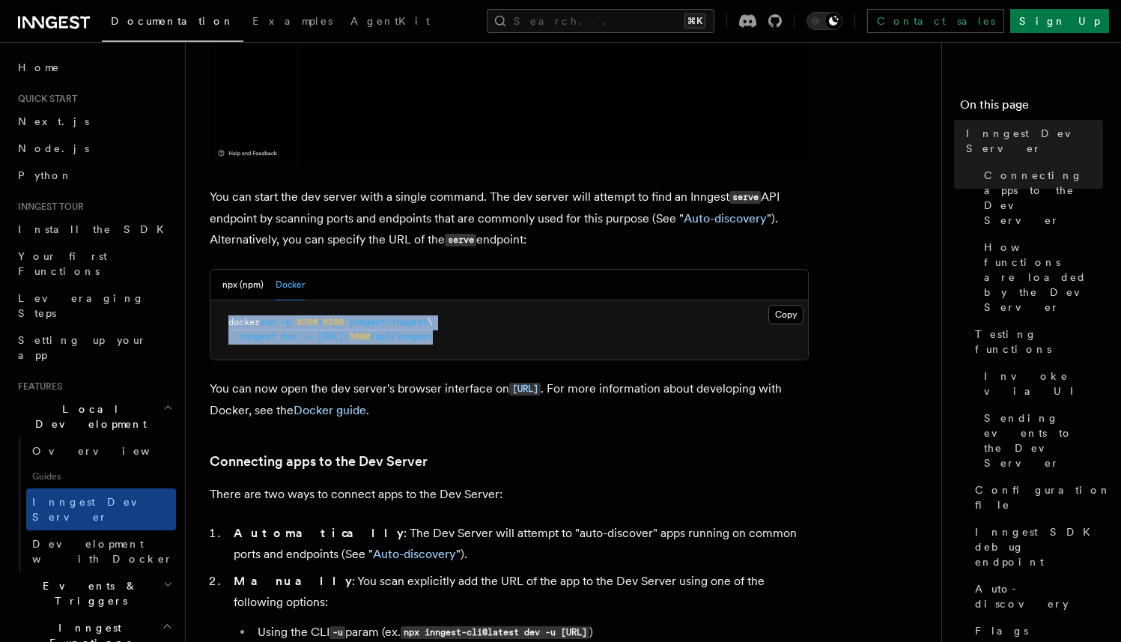
drag, startPoint x: 564, startPoint y: 341, endPoint x: 231, endPoint y: 326, distance: 333.5
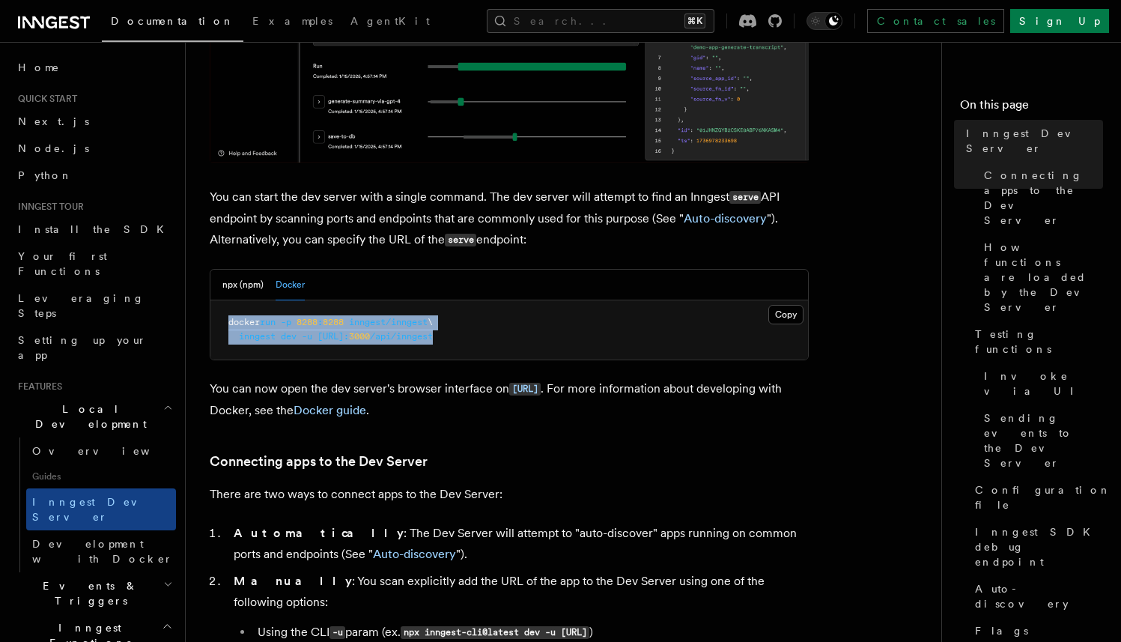
click at [231, 326] on pre "docker run -p 8288 : 8288 inngest/inngest \ inngest dev -u http://host.docker.i…" at bounding box center [508, 329] width 597 height 59
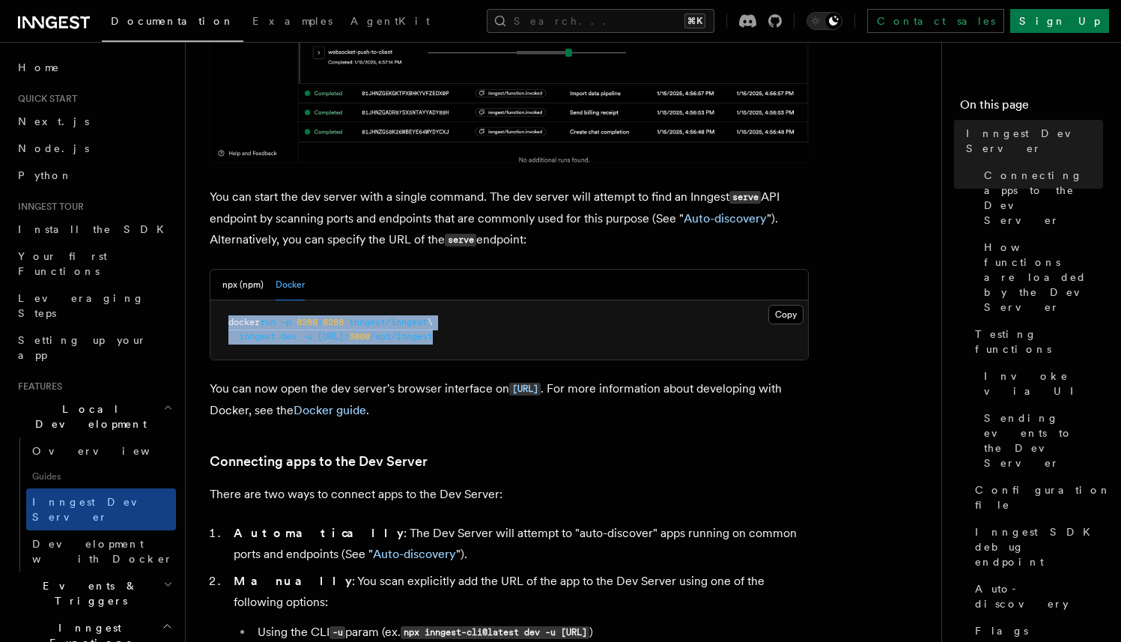
copy code "docker run -p 8288 : 8288 inngest/inngest \ inngest dev -u http://host.docker.i…"
click at [577, 11] on button "Search... ⌘K" at bounding box center [601, 21] width 228 height 24
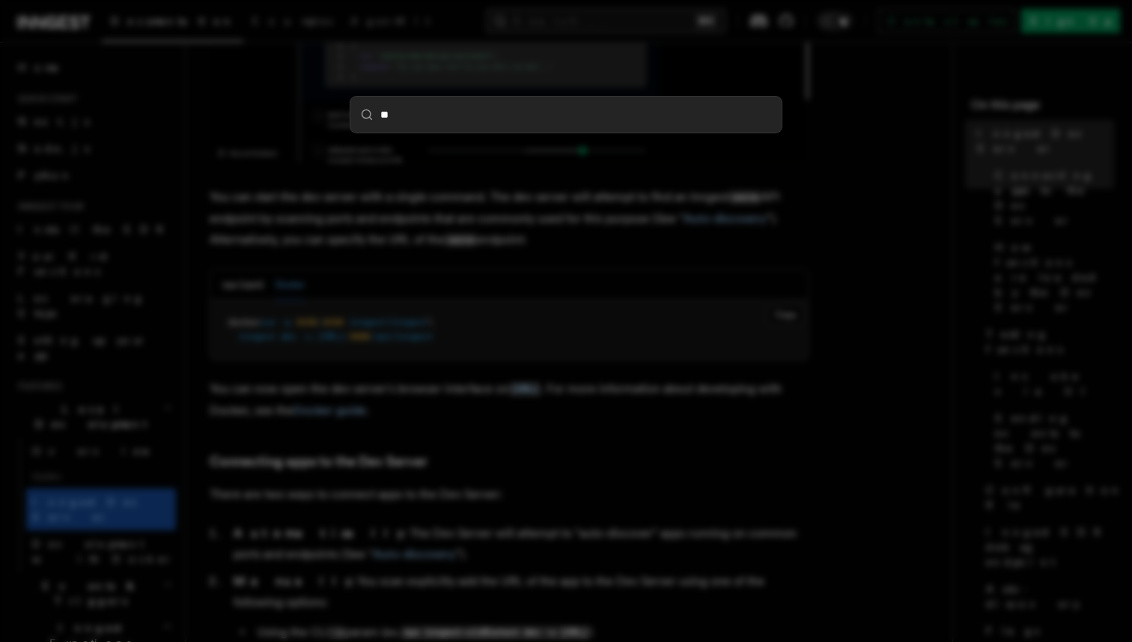
type input "***"
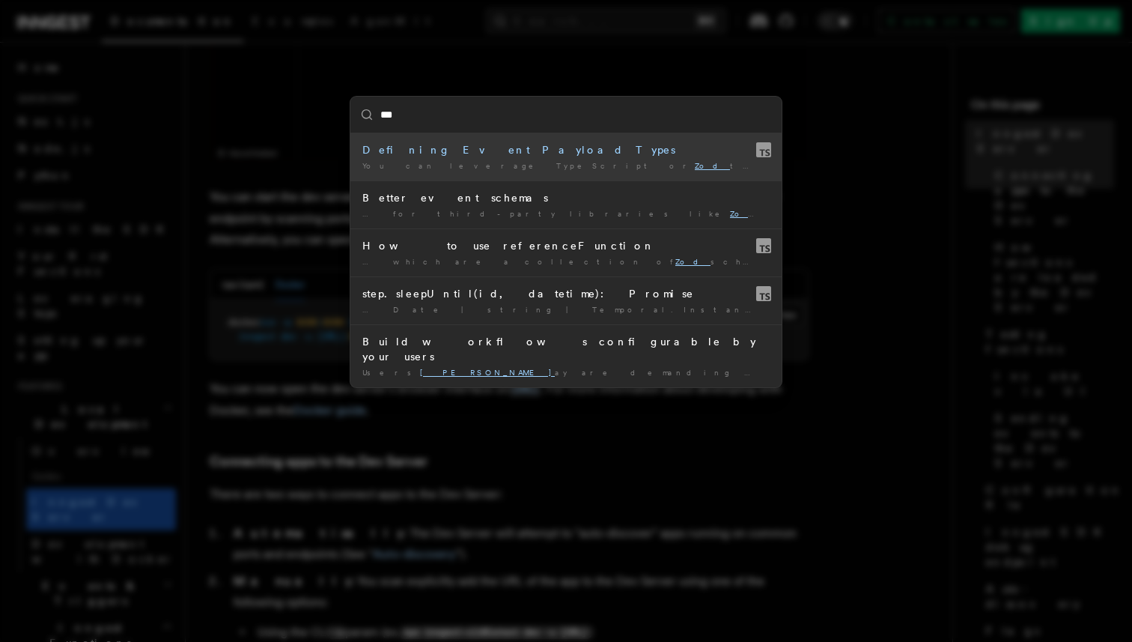
click at [440, 157] on li "Defining Event Payload Types You can leverage TypeScript or Zod to define your …" at bounding box center [565, 156] width 431 height 47
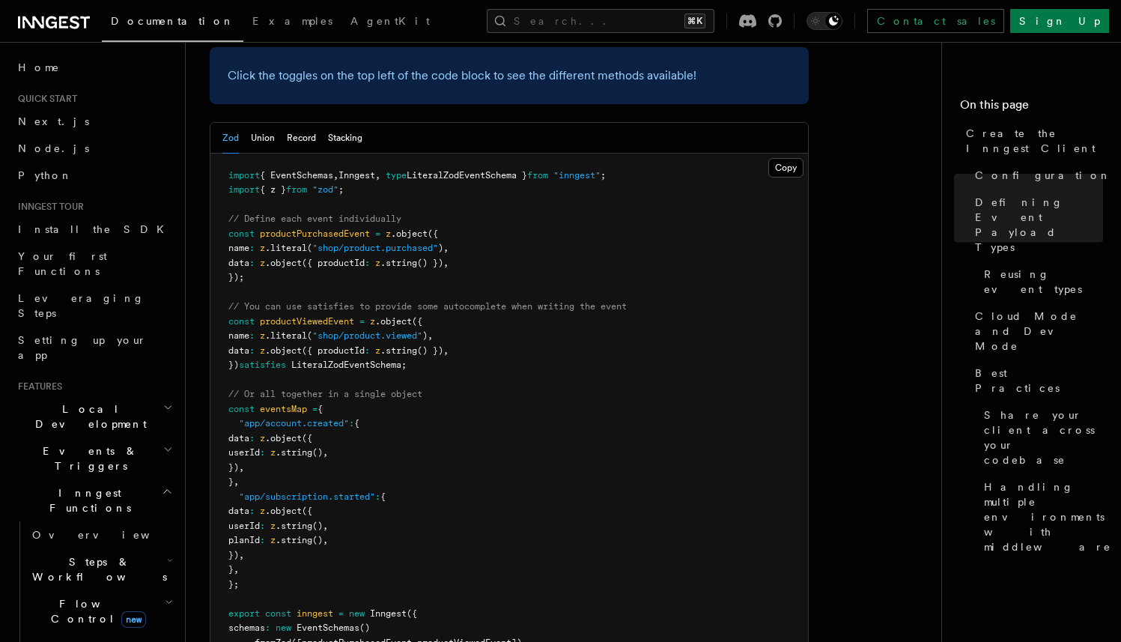
scroll to position [1474, 0]
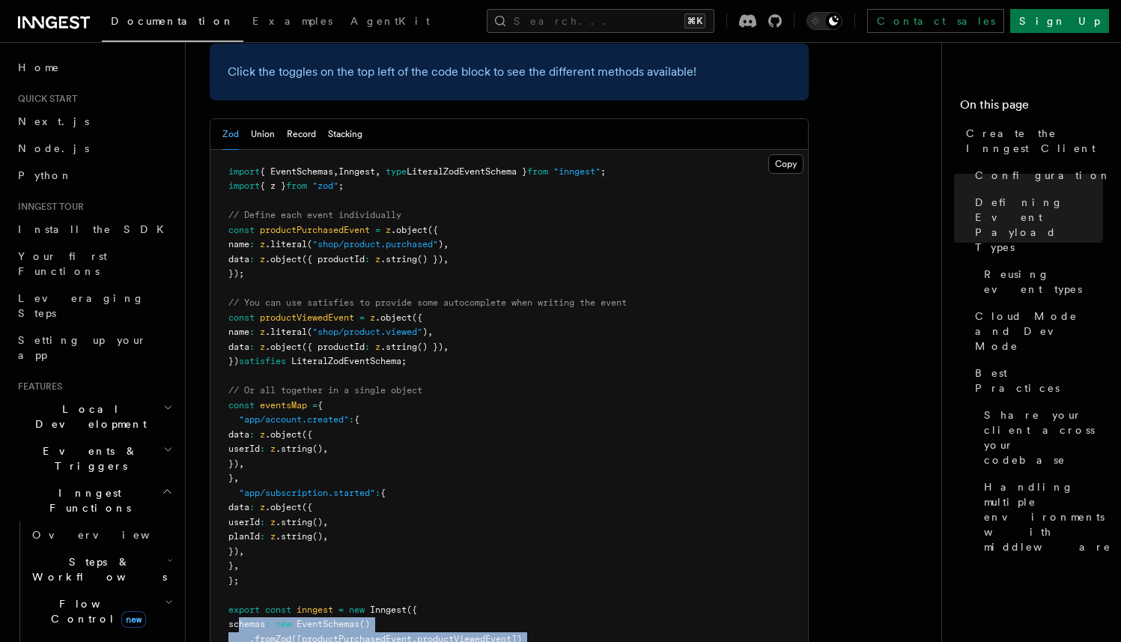
drag, startPoint x: 380, startPoint y: 532, endPoint x: 238, endPoint y: 508, distance: 144.2
click at [238, 508] on pre "import { EventSchemas , Inngest , type LiteralZodEventSchema } from "inngest" ;…" at bounding box center [508, 420] width 597 height 541
copy code "schemas : new EventSchemas () .fromZod ([productPurchasedEvent , productViewedE…"
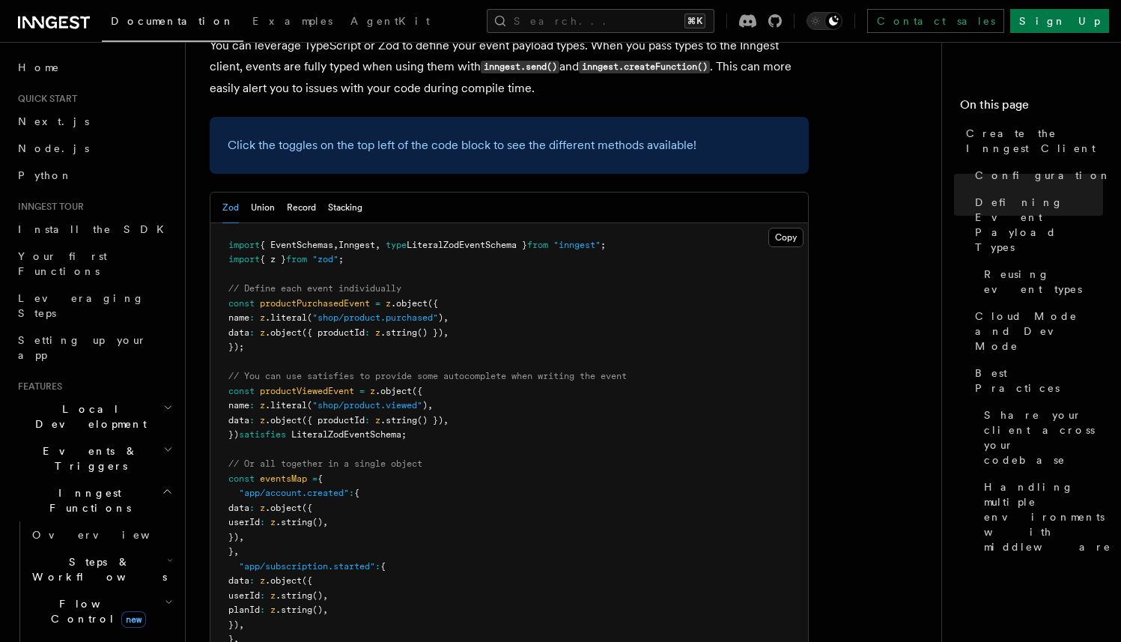
scroll to position [1402, 0]
click at [373, 370] on pre "import { EventSchemas , Inngest , type LiteralZodEventSchema } from "inngest" ;…" at bounding box center [508, 492] width 597 height 541
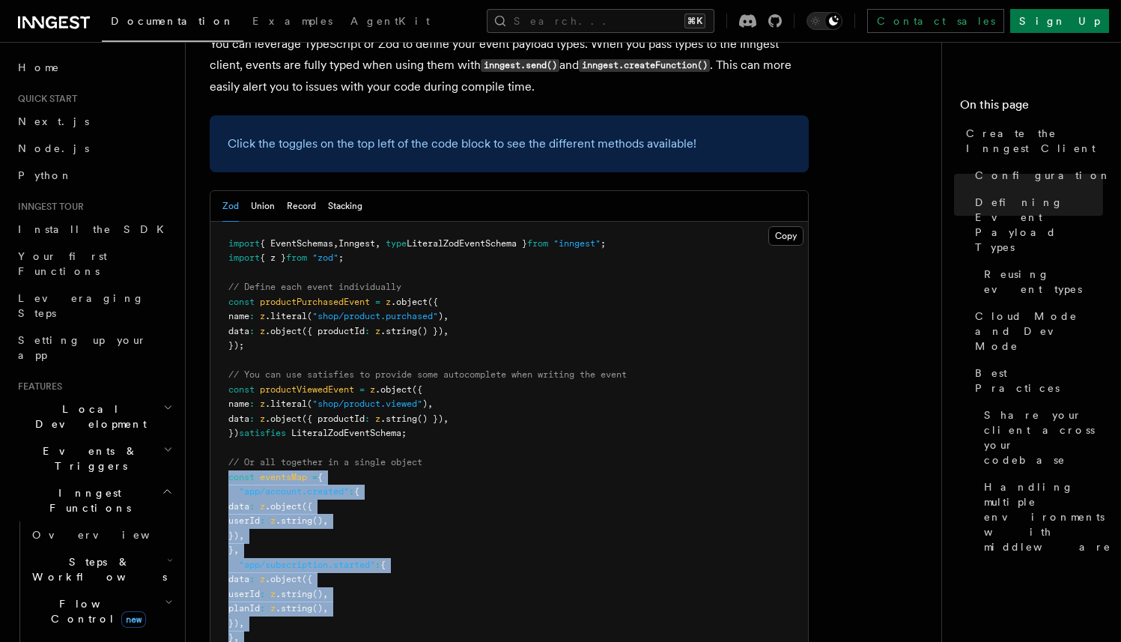
drag, startPoint x: 240, startPoint y: 540, endPoint x: 221, endPoint y: 365, distance: 176.9
click at [221, 365] on pre "import { EventSchemas , Inngest , type LiteralZodEventSchema } from "inngest" ;…" at bounding box center [508, 492] width 597 height 541
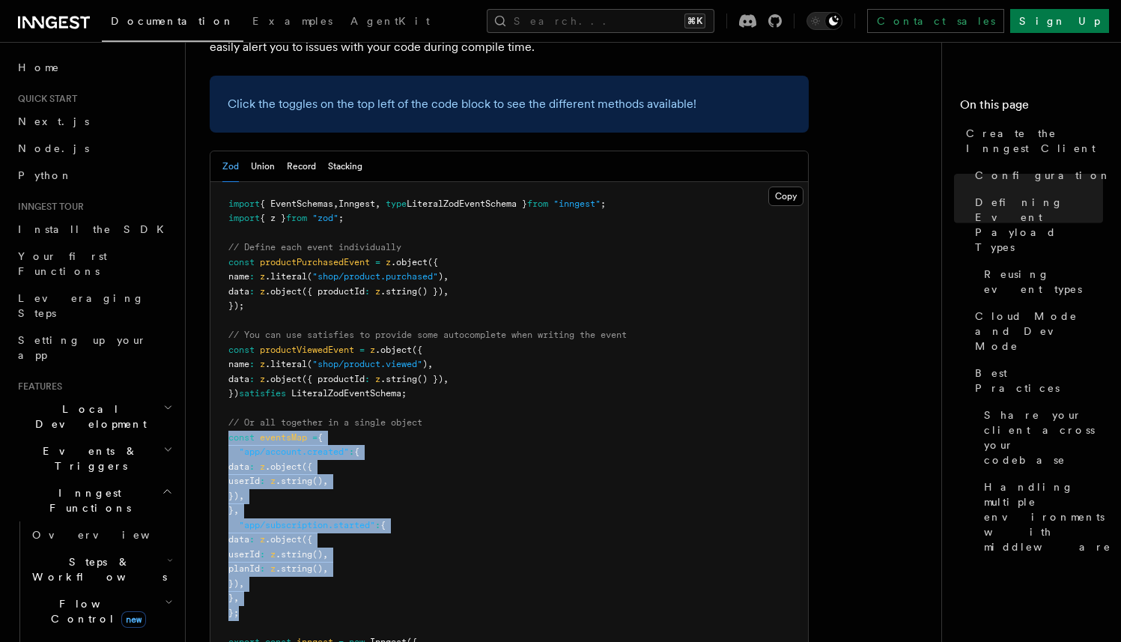
scroll to position [1443, 0]
copy code "const eventsMap = { "app/account.created" : { data : z .object ({ userId : z .s…"
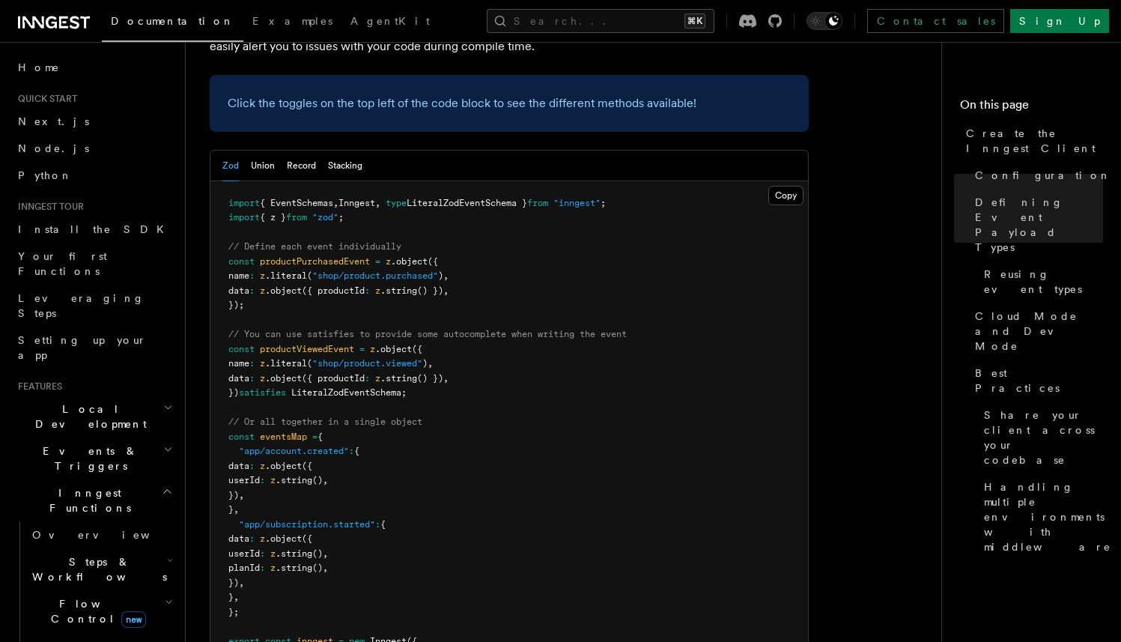
click at [448, 373] on span "," at bounding box center [445, 378] width 5 height 10
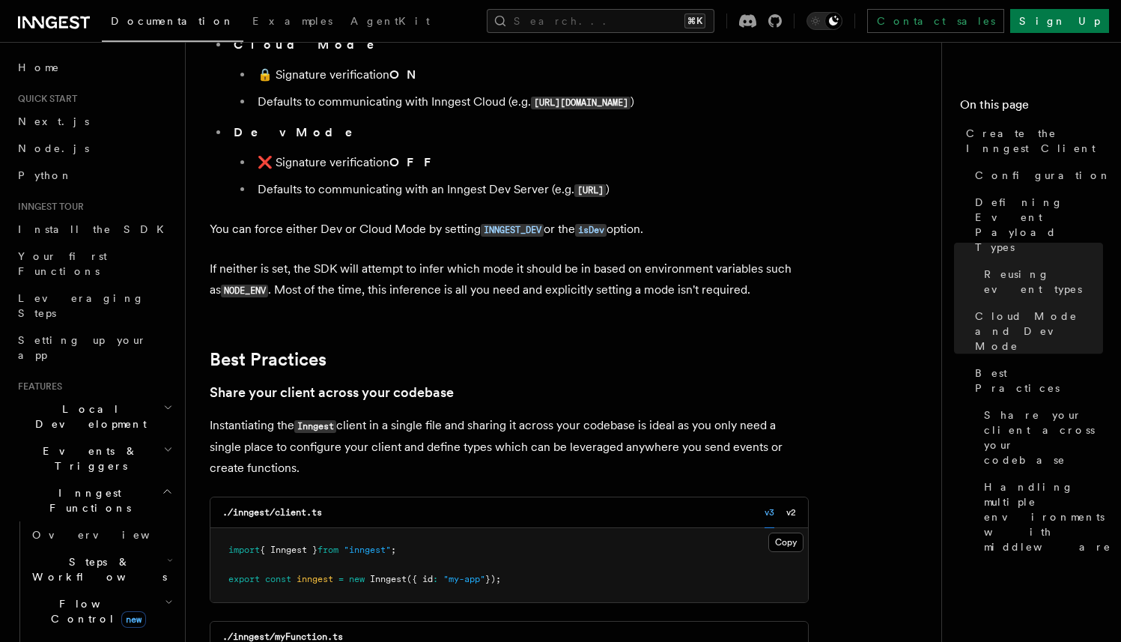
scroll to position [2670, 0]
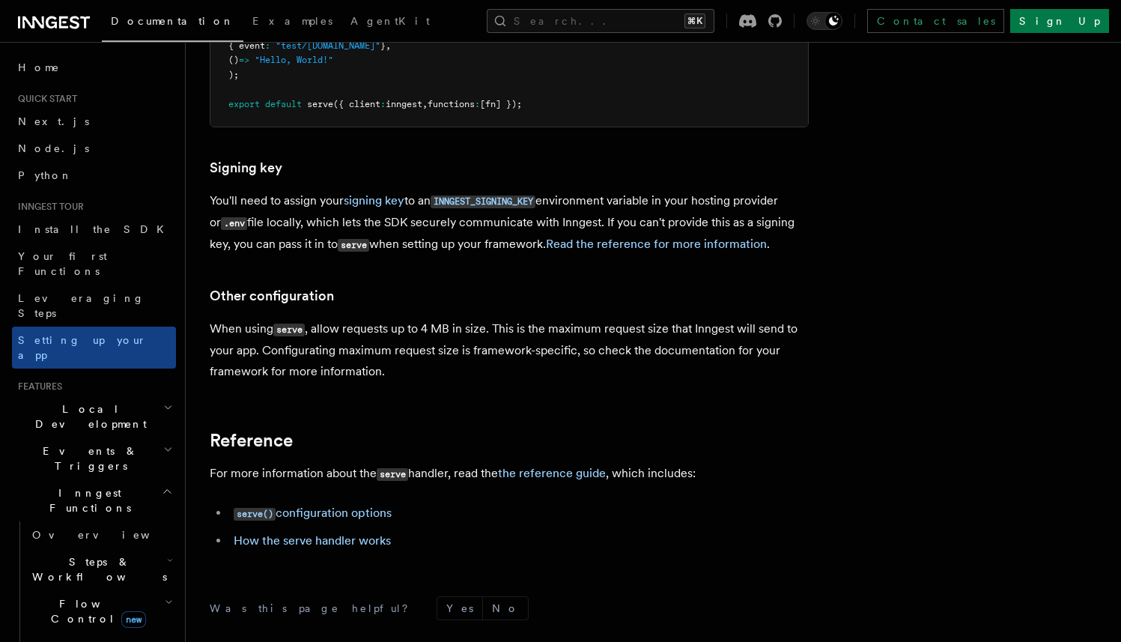
scroll to position [12637, 0]
